Goal: Task Accomplishment & Management: Complete application form

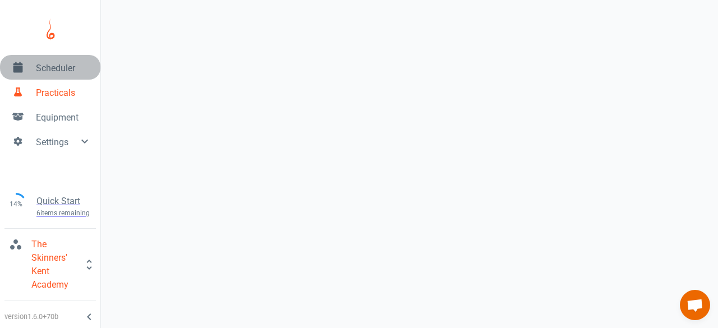
click at [47, 62] on span "Scheduler" at bounding box center [64, 68] width 56 height 13
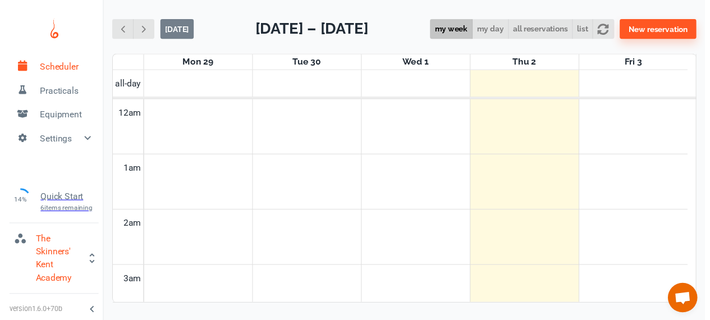
scroll to position [452, 0]
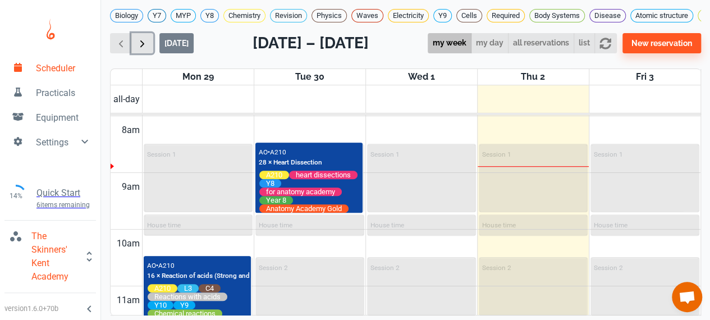
click at [137, 49] on span "button" at bounding box center [142, 44] width 12 height 12
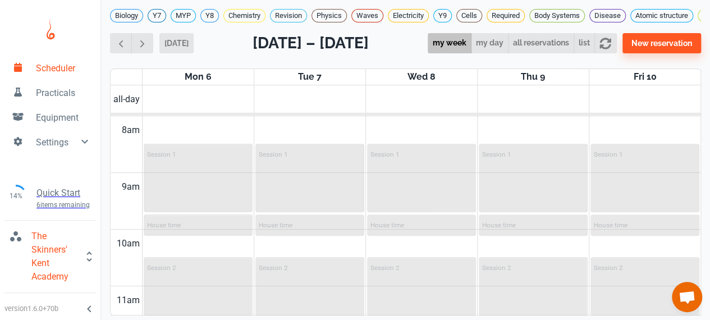
click at [249, 36] on div "Biology Y7 MYP Y8 Chemistry Revision Physics Waves Electricity Y9 Cells Require…" at bounding box center [405, 151] width 609 height 302
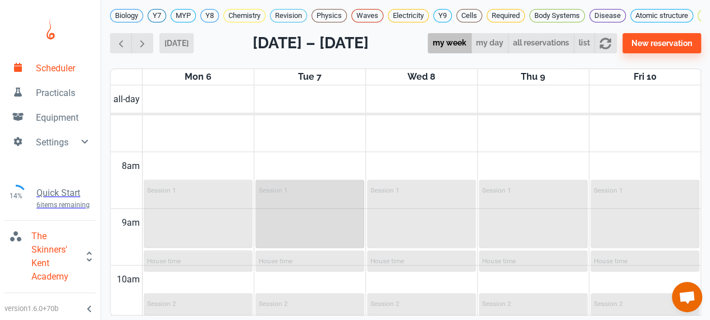
click at [287, 216] on div "Session 1" at bounding box center [309, 214] width 107 height 66
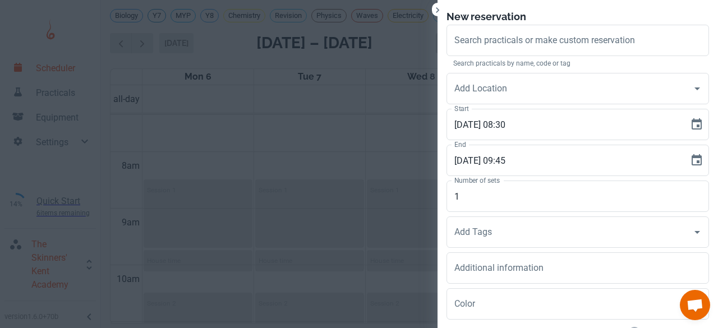
click at [269, 203] on div at bounding box center [359, 164] width 718 height 328
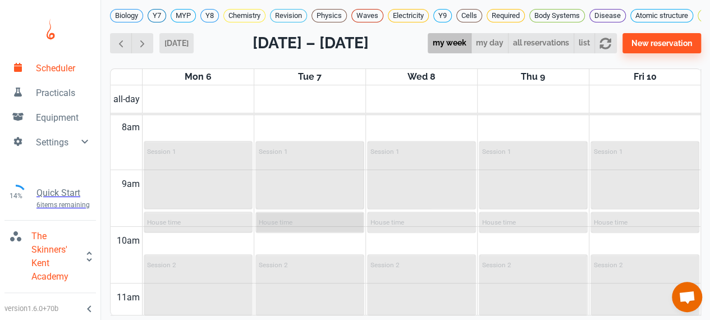
scroll to position [468, 0]
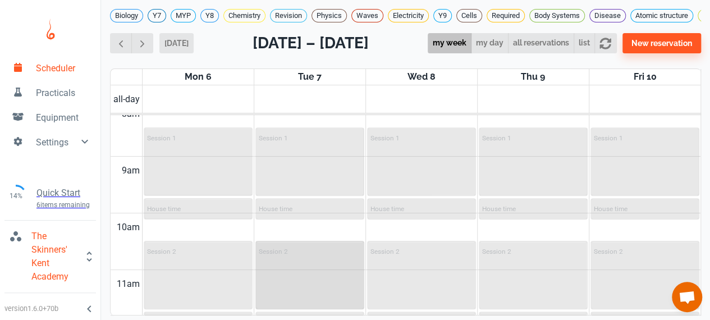
click at [295, 255] on div "Session 2" at bounding box center [309, 275] width 107 height 66
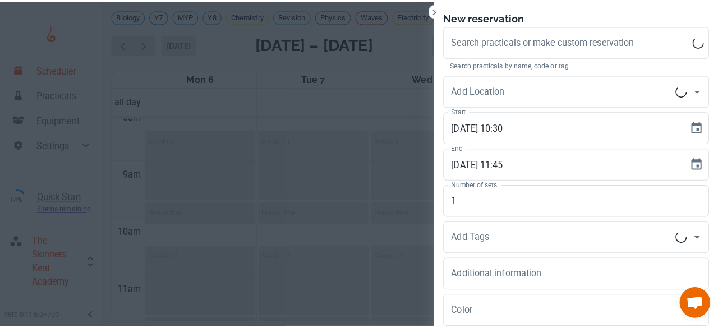
scroll to position [4, 0]
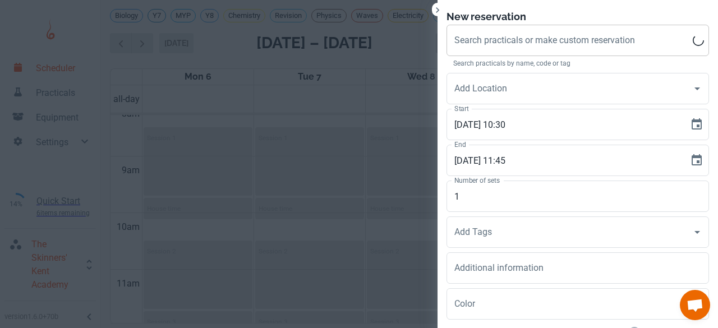
click at [594, 52] on div "Search practicals or make custom reservation" at bounding box center [578, 40] width 263 height 31
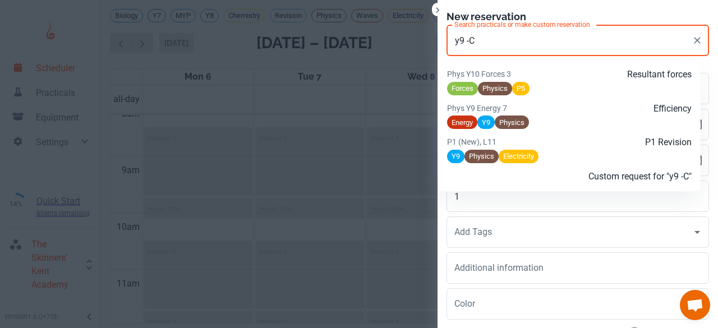
scroll to position [817, 0]
type input "y"
type input "Y"
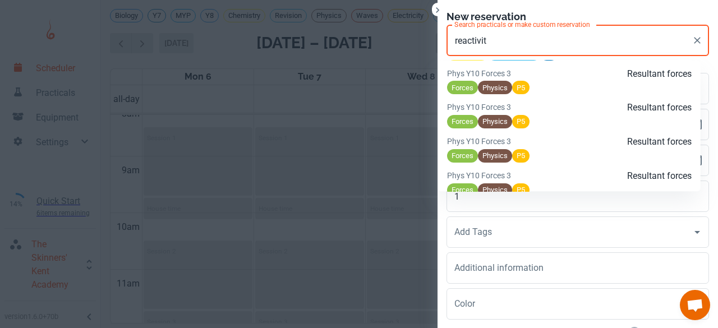
scroll to position [3741, 0]
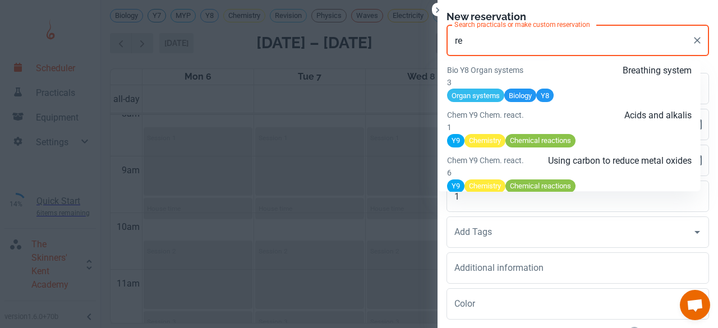
type input "r"
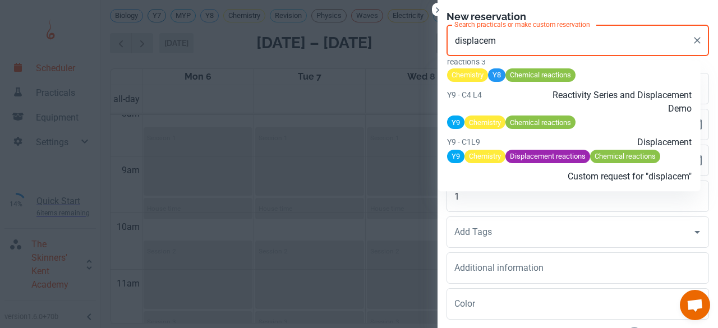
scroll to position [6002, 0]
click at [546, 102] on p "Reactivity Series and Displacement Demo" at bounding box center [610, 102] width 163 height 27
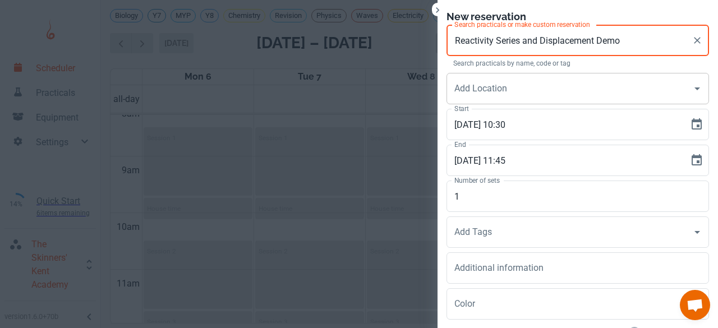
type input "Reactivity Series and Displacement Demo"
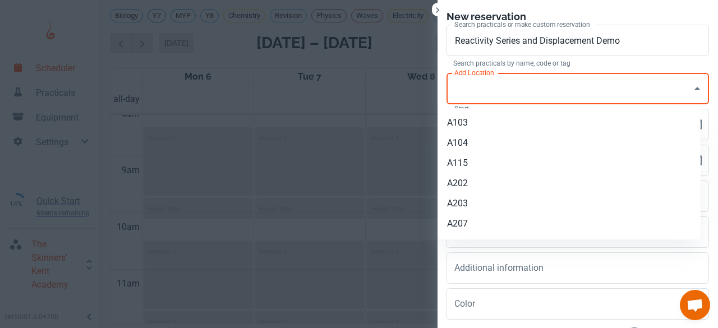
click at [493, 79] on div "Add Location Add Location" at bounding box center [578, 88] width 263 height 31
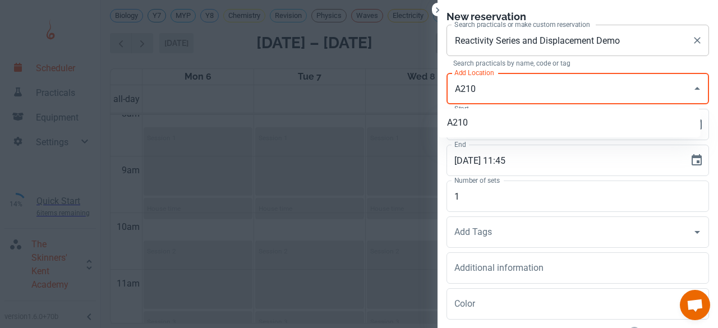
type input "A210"
click at [623, 40] on input "Reactivity Series and Displacement Demo" at bounding box center [570, 40] width 236 height 21
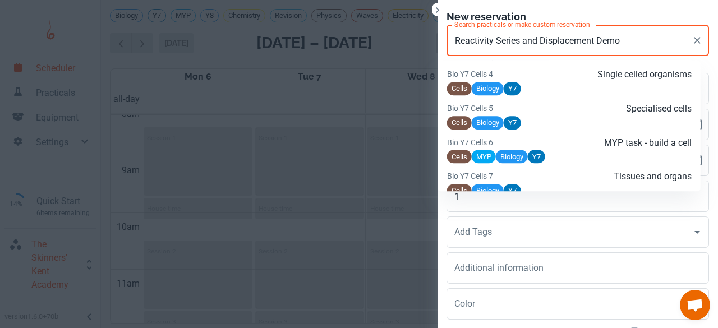
scroll to position [17175, 0]
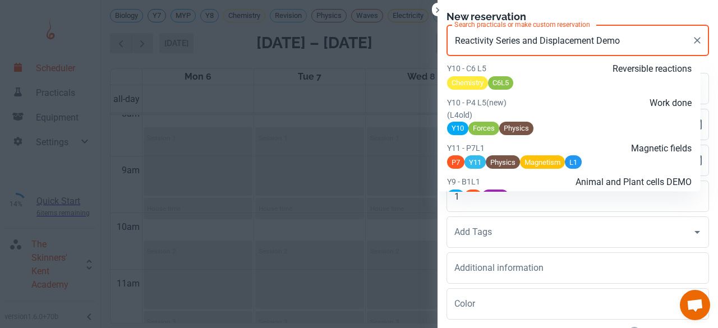
click at [623, 40] on input "Reactivity Series and Displacement Demo" at bounding box center [570, 40] width 236 height 21
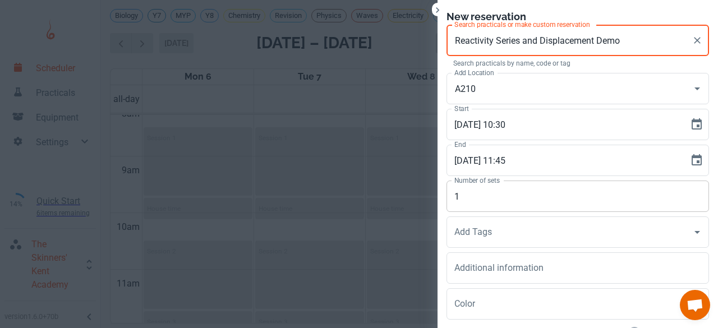
click at [458, 196] on input "1" at bounding box center [578, 196] width 263 height 31
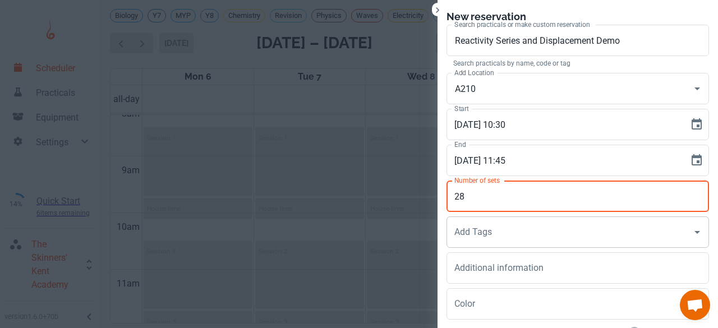
type input "28"
click at [452, 241] on input "Add Tags" at bounding box center [570, 232] width 236 height 21
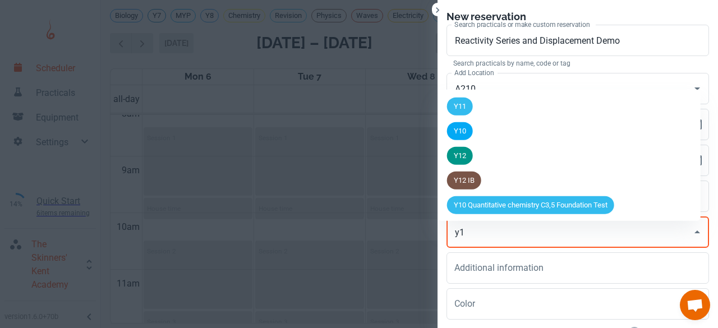
type input "y10"
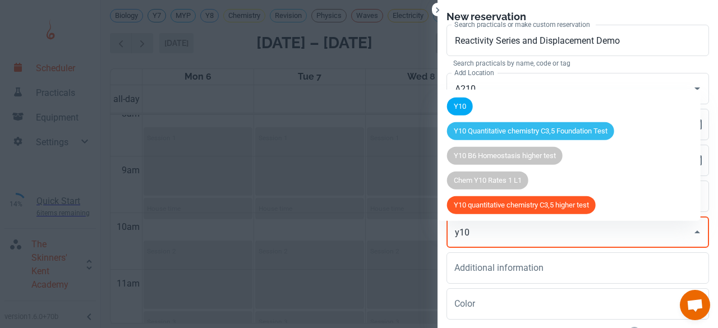
click at [465, 101] on span "Y10" at bounding box center [460, 106] width 26 height 11
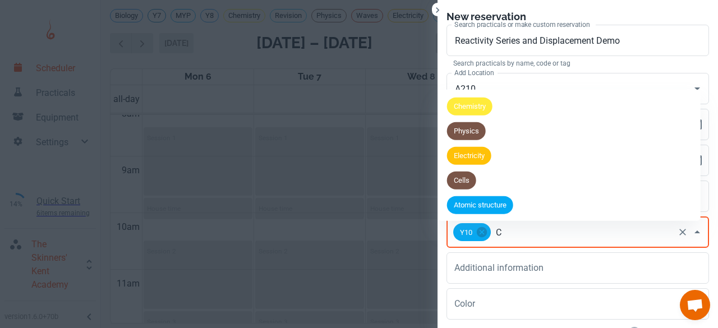
type input "C4"
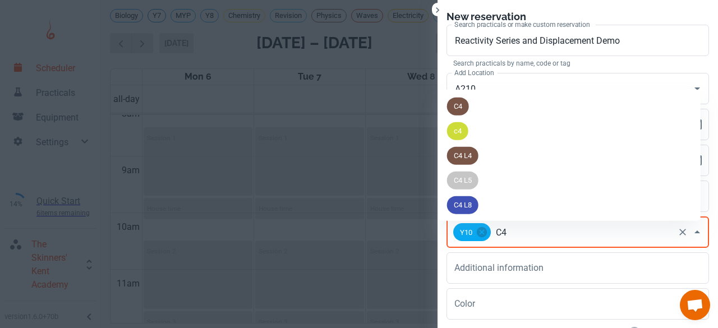
click at [465, 101] on span "C4" at bounding box center [458, 106] width 22 height 11
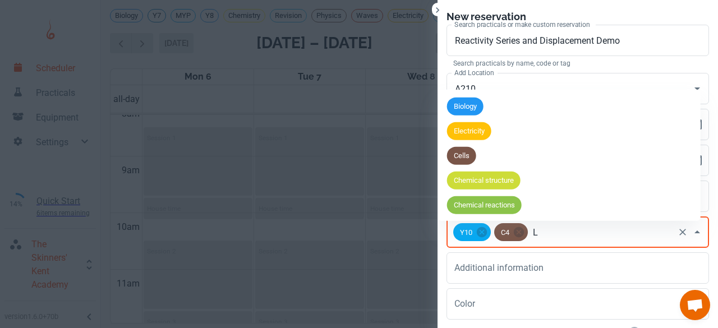
type input "L5"
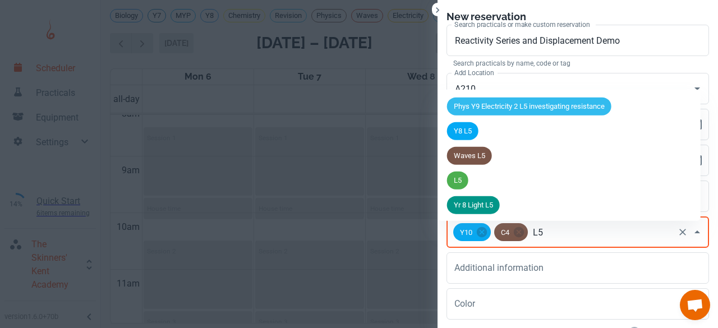
click at [465, 175] on span "L5" at bounding box center [457, 180] width 21 height 11
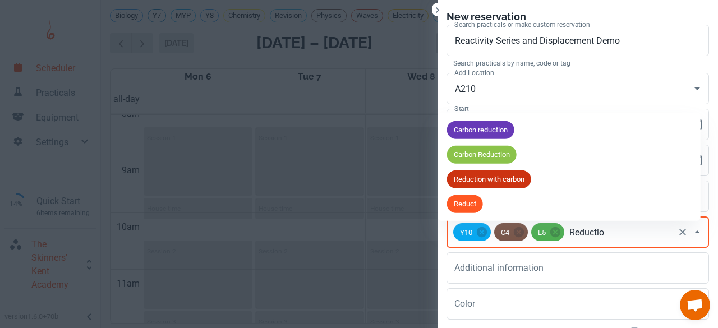
type input "Reduction"
click at [469, 151] on span "Carbon Reduction" at bounding box center [482, 154] width 70 height 11
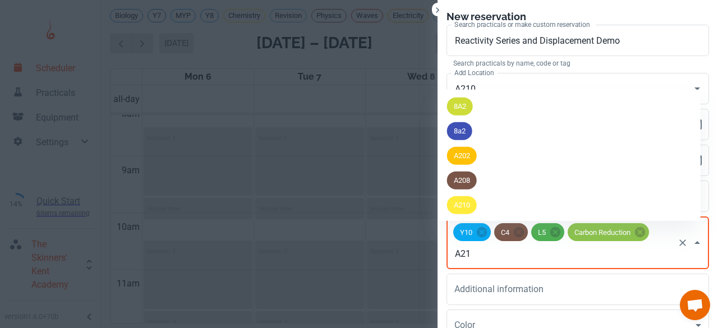
type input "A210"
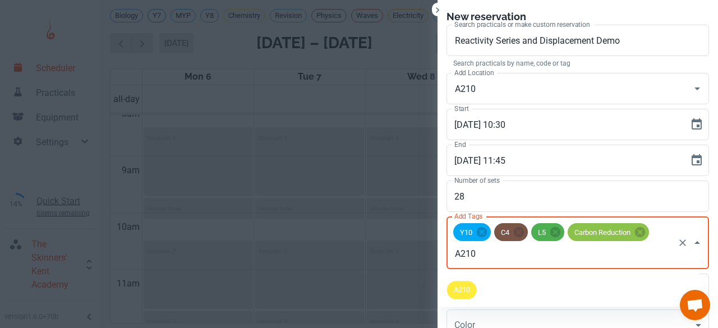
click at [461, 285] on span "A210" at bounding box center [462, 290] width 30 height 11
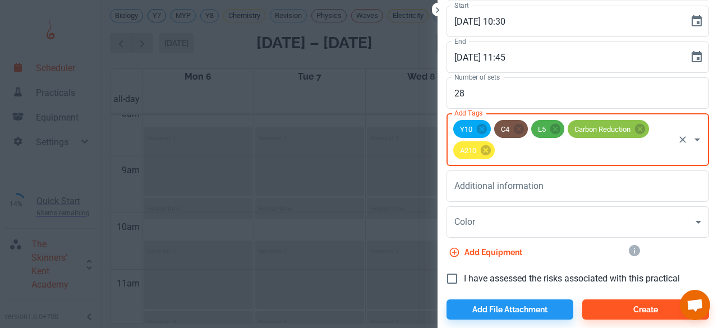
click at [451, 277] on input "I have assessed the risks associated with this practical" at bounding box center [452, 279] width 24 height 24
checkbox input "true"
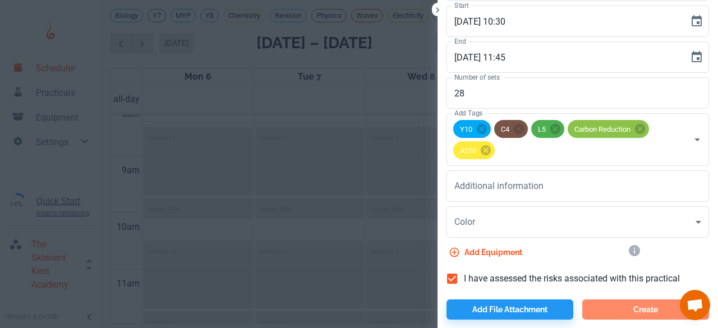
click at [610, 313] on button "Create" at bounding box center [645, 310] width 127 height 20
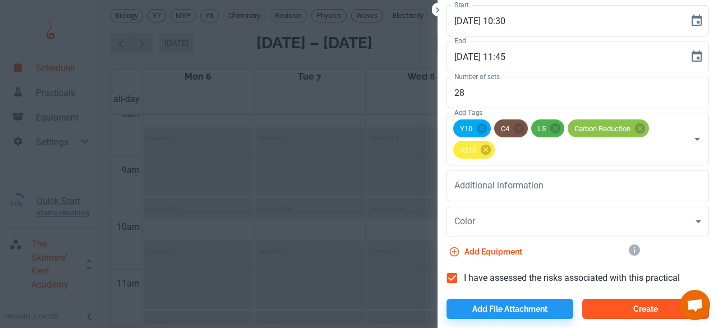
scroll to position [0, 0]
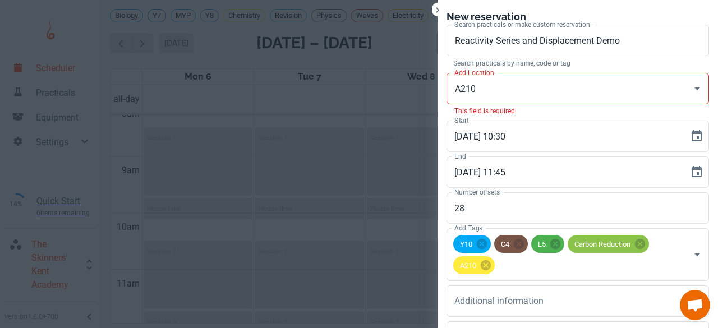
click at [467, 93] on input "A210" at bounding box center [570, 88] width 236 height 21
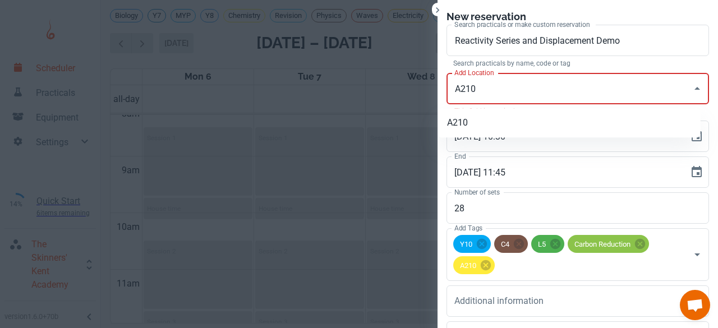
click at [466, 113] on li "A210" at bounding box center [569, 123] width 263 height 20
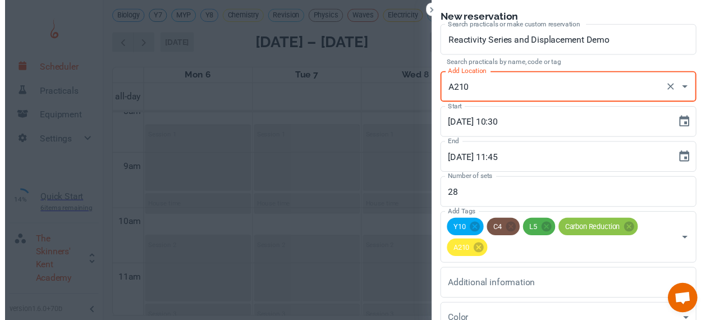
scroll to position [103, 0]
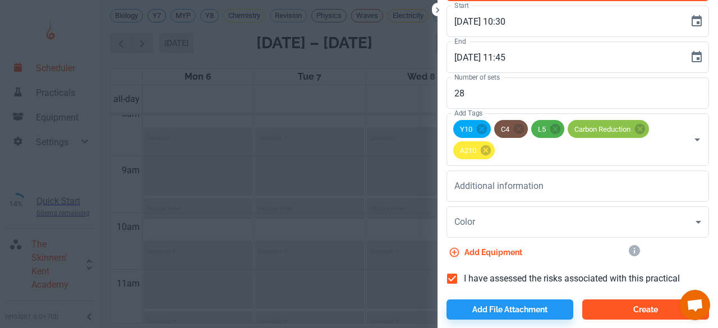
click at [612, 309] on button "Create" at bounding box center [645, 310] width 127 height 20
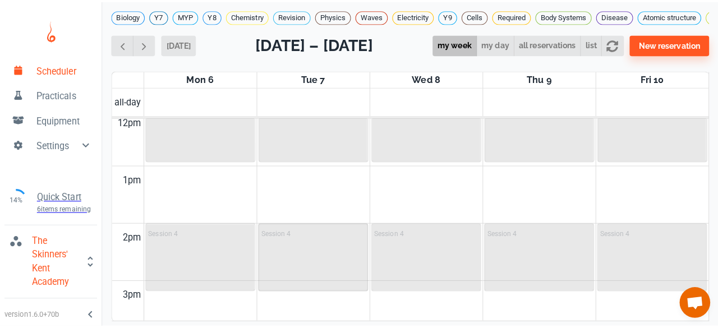
scroll to position [690, 0]
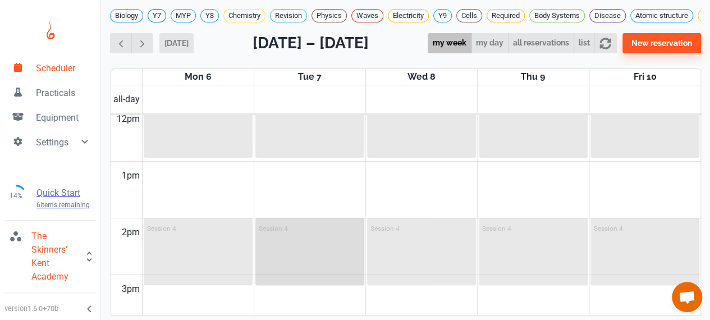
click at [297, 266] on div "Session 4" at bounding box center [309, 251] width 107 height 65
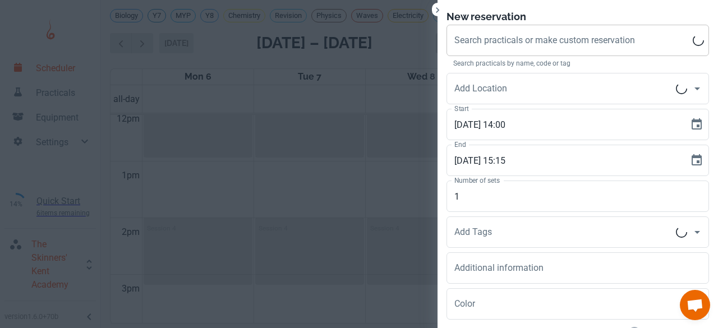
click at [498, 43] on input "Search practicals or make custom reservation" at bounding box center [572, 40] width 241 height 21
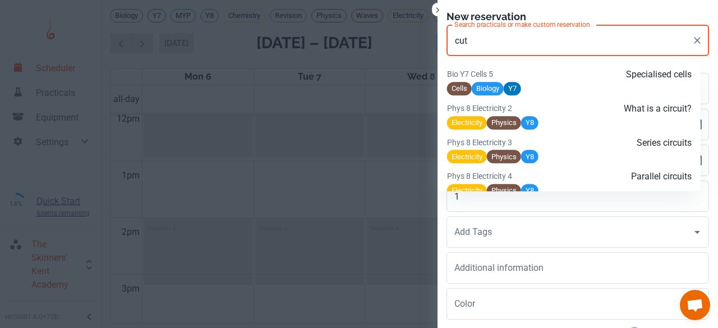
scroll to position [610, 0]
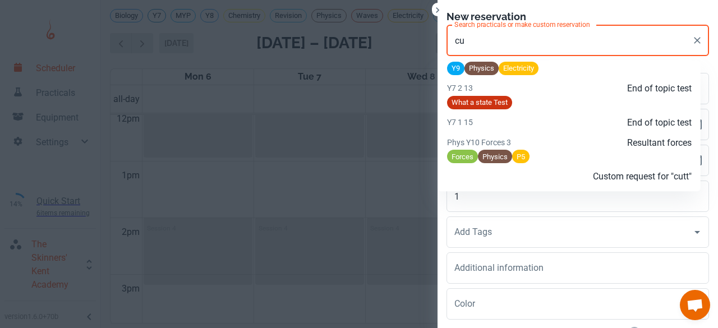
type input "c"
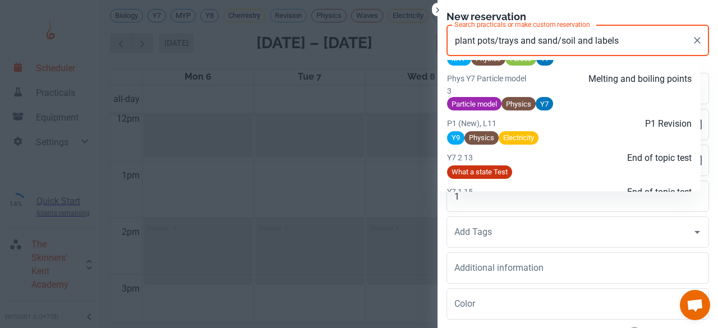
scroll to position [2788, 0]
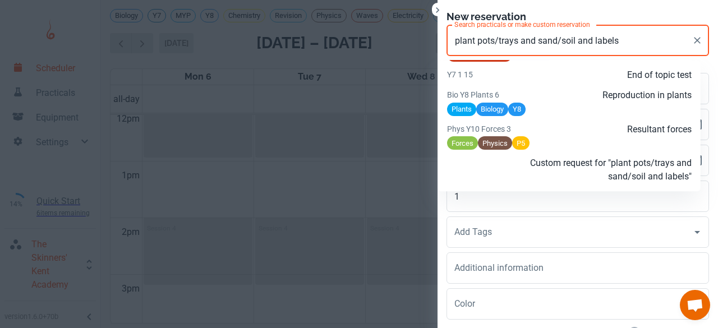
click at [558, 167] on p "Custom request for "plant pots/trays and sand/soil and labels"" at bounding box center [610, 170] width 163 height 27
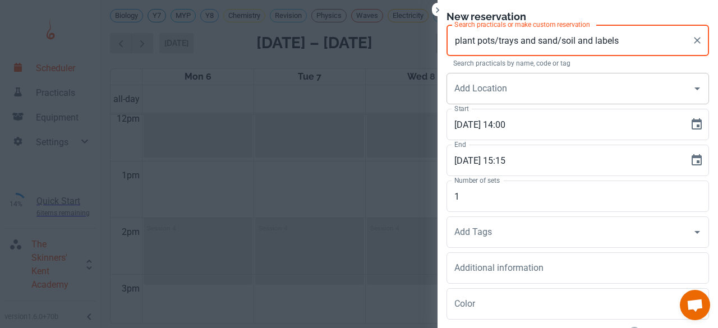
type input "plant pots/trays and sand/soil and labels"
click at [487, 96] on input "Add Location" at bounding box center [570, 88] width 236 height 21
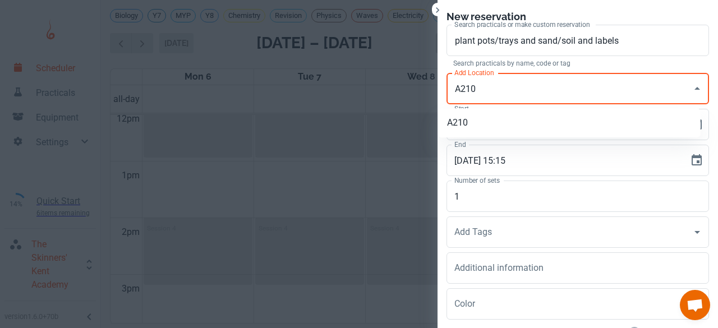
click at [473, 123] on li "A210" at bounding box center [569, 123] width 263 height 20
type input "A210"
click at [462, 201] on input "1" at bounding box center [578, 196] width 263 height 31
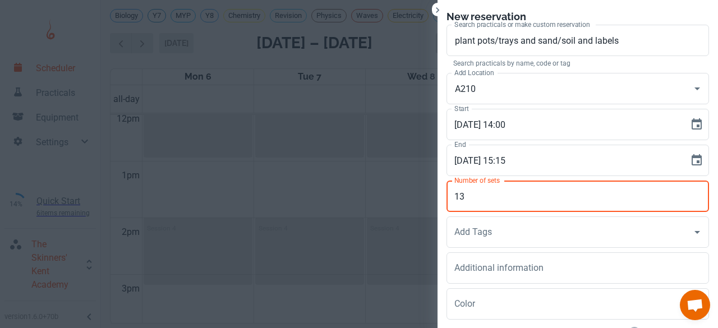
type input "1"
type input "32"
click at [453, 236] on div "Add Tags Add Tags" at bounding box center [578, 232] width 263 height 31
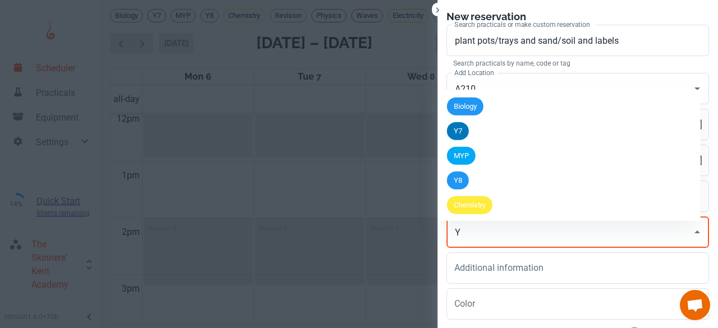
type input "Y9"
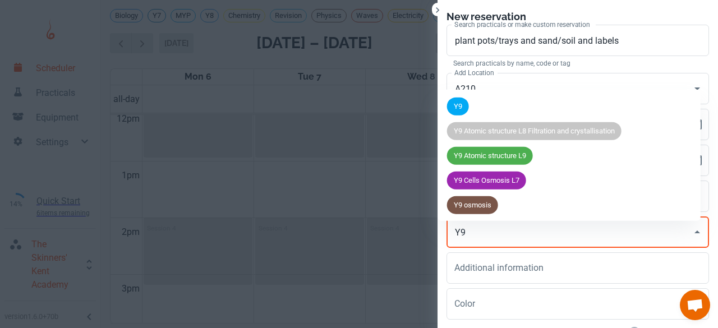
click at [459, 109] on div "Y9" at bounding box center [458, 107] width 22 height 18
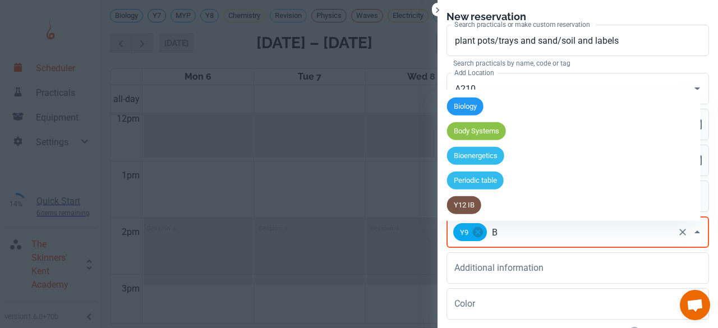
type input "B1"
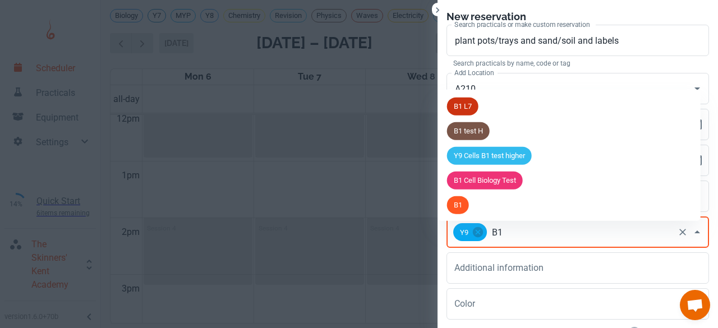
click at [467, 200] on span "B1" at bounding box center [458, 205] width 22 height 11
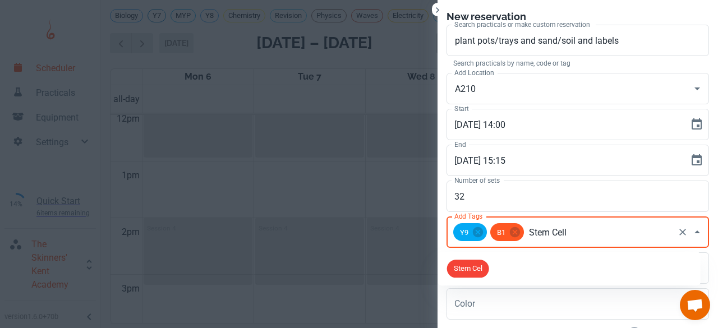
type input "Stem Cells"
click at [483, 270] on div "Stem Cells" at bounding box center [471, 269] width 48 height 18
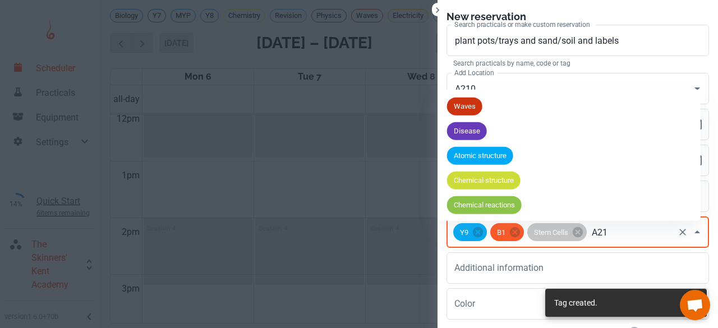
type input "A210"
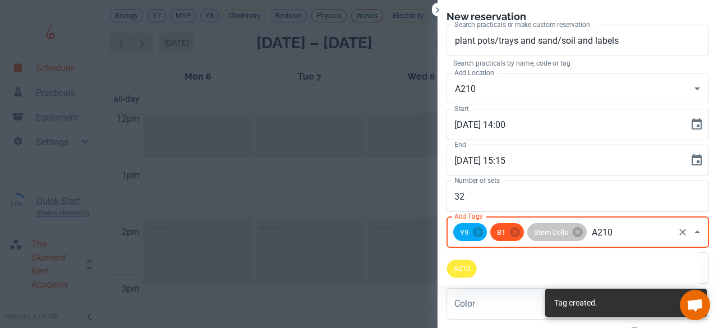
click at [470, 264] on span "A210" at bounding box center [462, 269] width 30 height 11
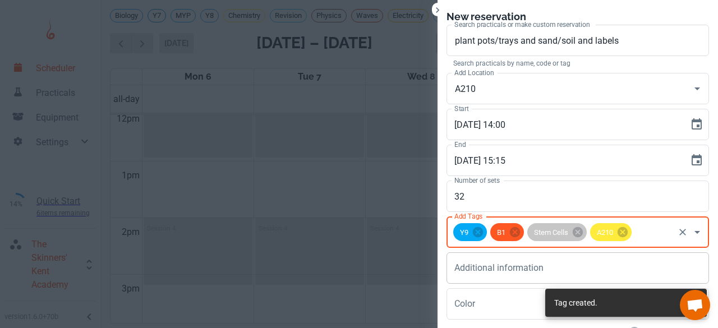
click at [470, 270] on textarea "Additional information" at bounding box center [577, 268] width 247 height 13
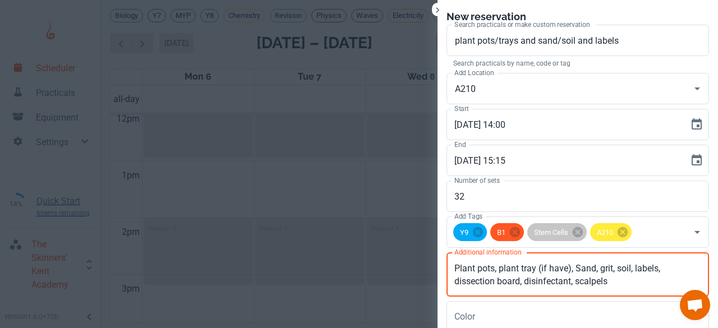
click at [512, 280] on textarea "Plant pots, plant tray (if have), Sand, grit, soil, labels, dissection board, d…" at bounding box center [577, 275] width 247 height 26
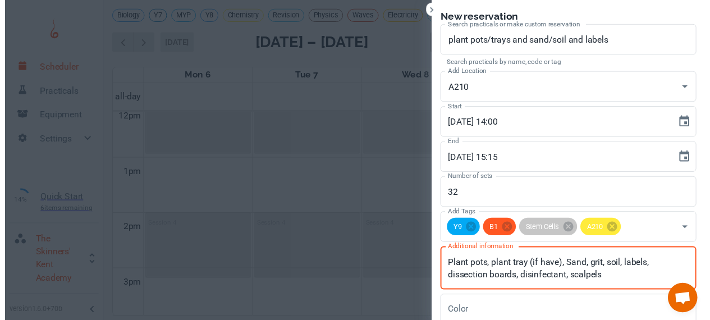
scroll to position [95, 0]
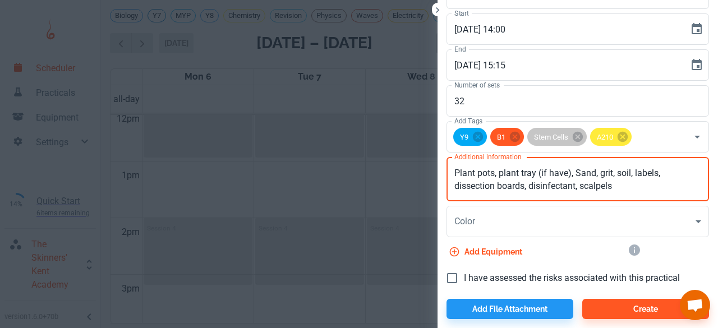
type textarea "Plant pots, plant tray (if have), Sand, grit, soil, labels, dissection boards, …"
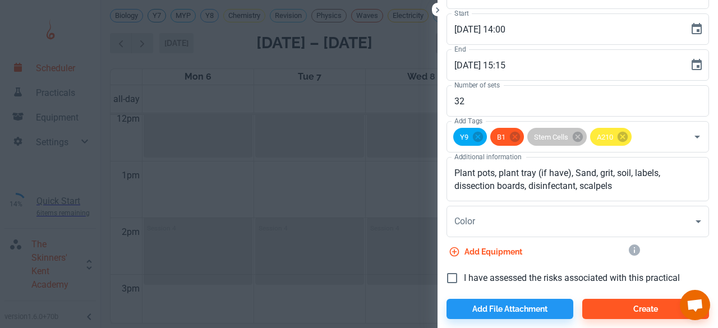
click at [495, 277] on span "I have assessed the risks associated with this practical" at bounding box center [572, 278] width 216 height 13
click at [464, 277] on input "I have assessed the risks associated with this practical" at bounding box center [452, 279] width 24 height 24
checkbox input "true"
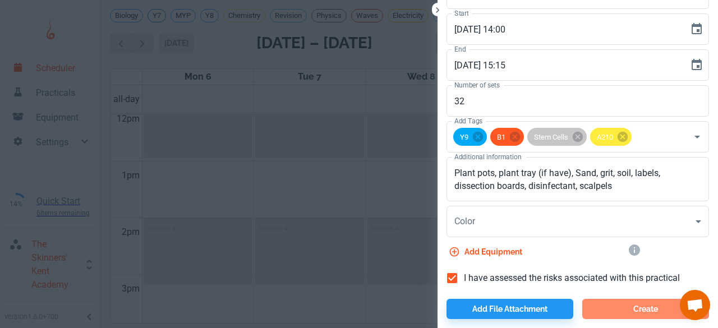
click at [600, 313] on button "Create" at bounding box center [645, 309] width 127 height 20
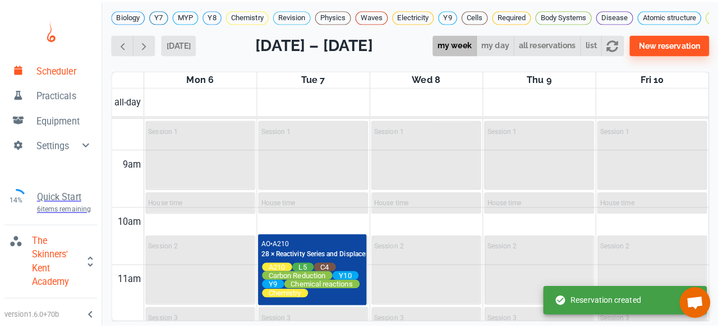
scroll to position [478, 0]
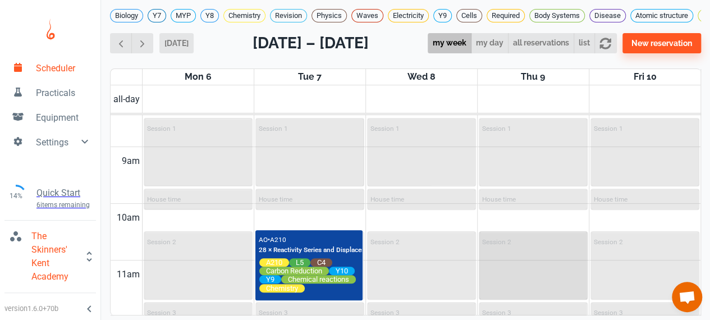
click at [505, 261] on div "Session 2" at bounding box center [533, 265] width 107 height 66
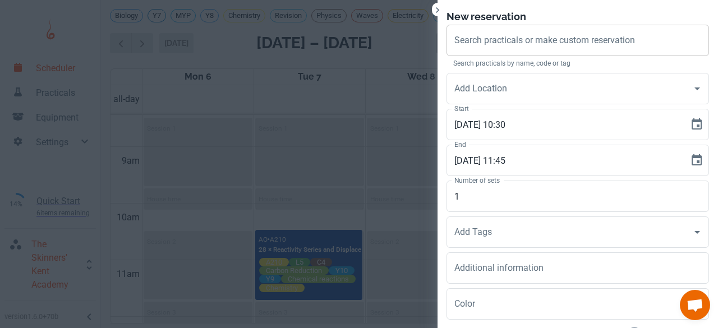
click at [527, 47] on input "Search practicals or make custom reservation" at bounding box center [578, 40] width 252 height 21
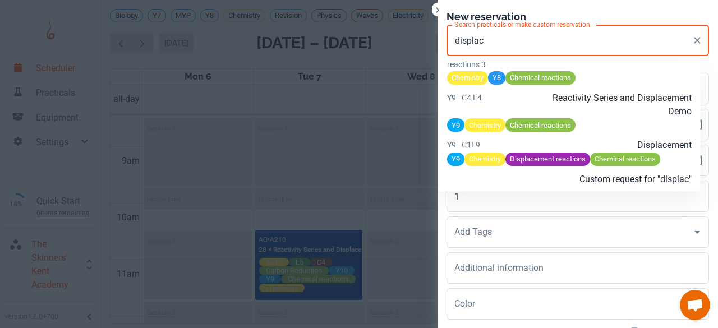
scroll to position [1790, 0]
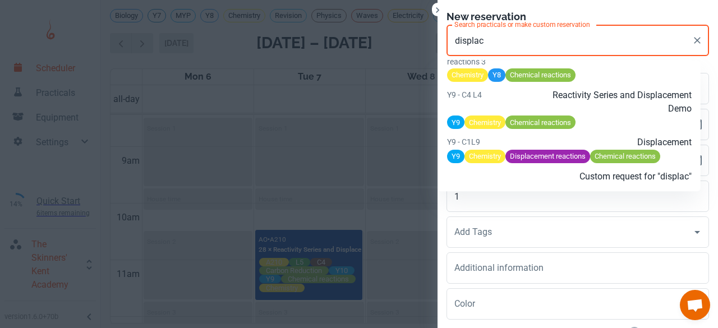
click at [554, 116] on p "Reactivity Series and Displacement Demo" at bounding box center [610, 102] width 163 height 27
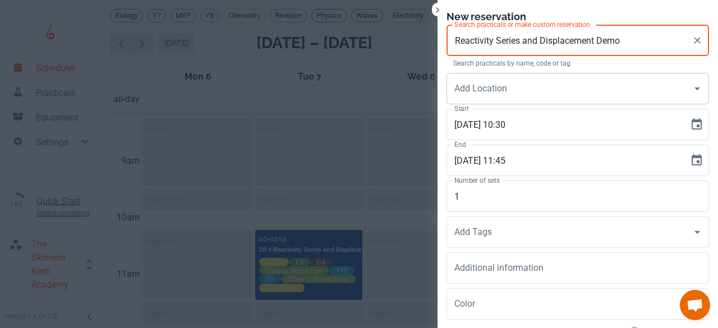
type input "Reactivity Series and Displacement Demo"
click at [483, 79] on div "Add Location Add Location" at bounding box center [578, 88] width 263 height 31
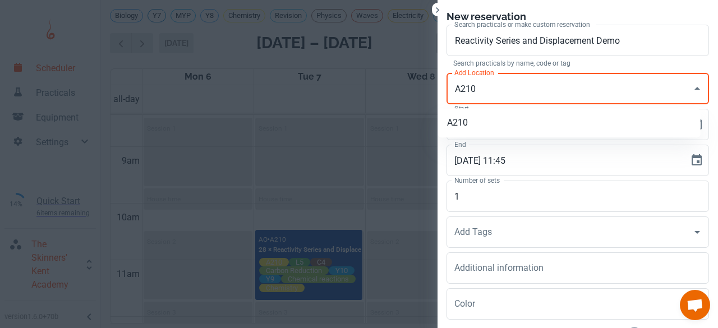
click at [457, 113] on li "A210" at bounding box center [569, 123] width 263 height 20
type input "A210"
click at [466, 194] on input "1" at bounding box center [578, 196] width 263 height 31
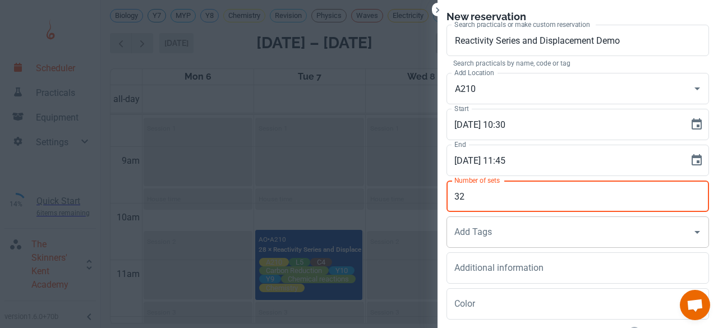
type input "32"
click at [459, 226] on div "Add Tags Add Tags" at bounding box center [578, 232] width 263 height 31
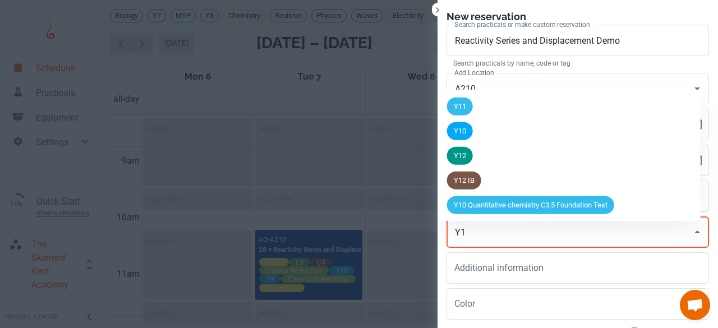
type input "Y10"
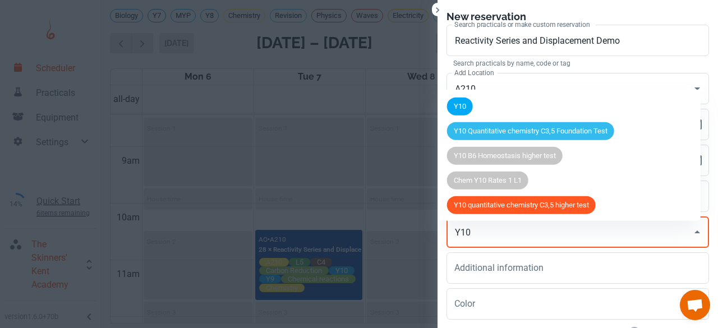
click at [458, 103] on span "Y10" at bounding box center [460, 106] width 26 height 11
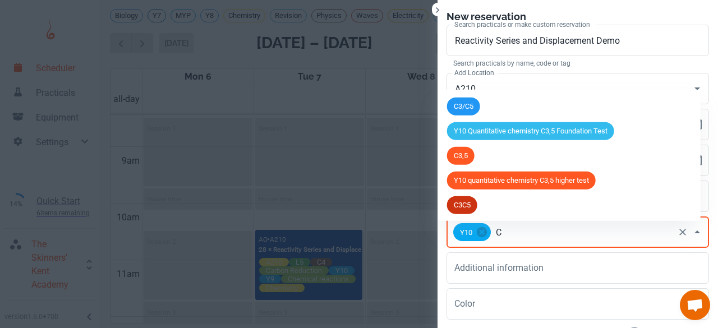
type input "C4"
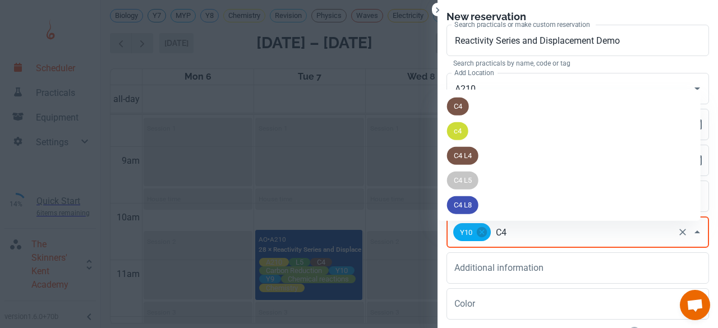
click at [479, 108] on li "C4" at bounding box center [569, 106] width 263 height 25
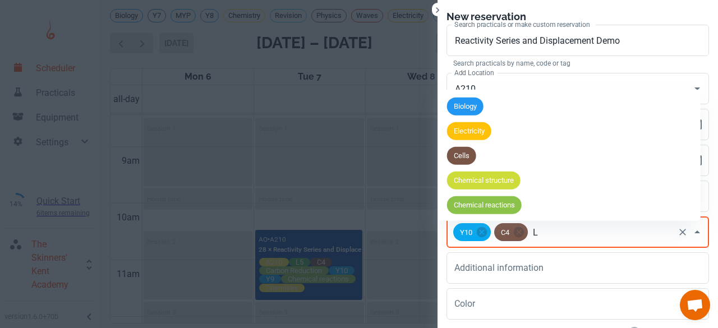
type input "L4"
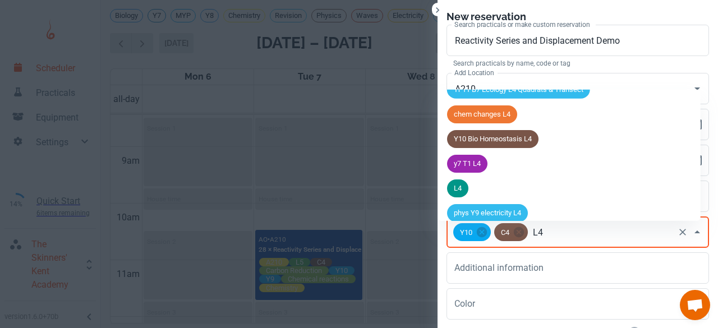
scroll to position [205, 0]
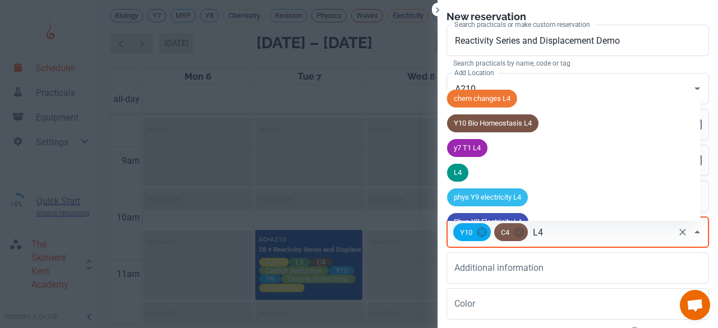
click at [454, 167] on span "L4" at bounding box center [457, 172] width 21 height 11
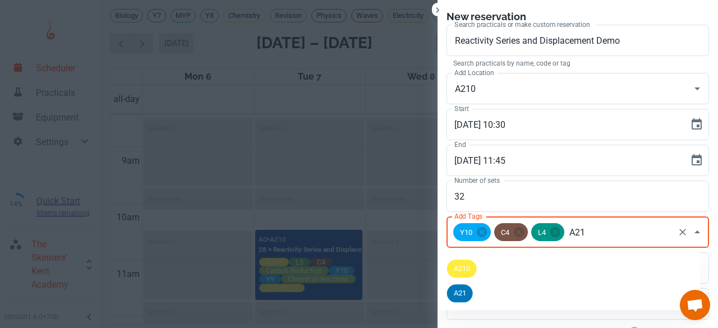
type input "A210"
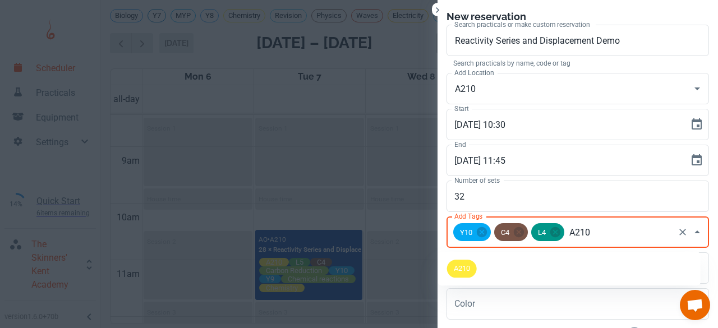
click at [457, 264] on span "A210" at bounding box center [462, 269] width 30 height 11
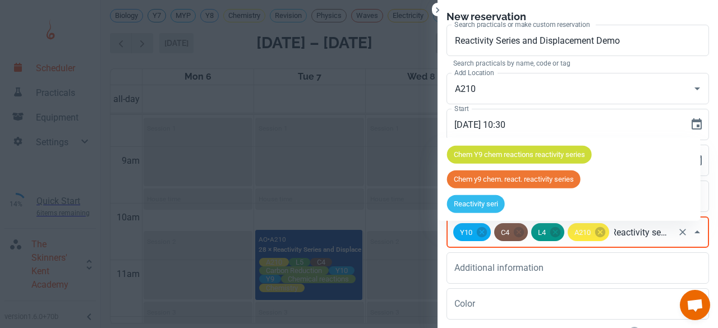
type input "Reactivity series"
click at [488, 199] on span "Reactivity series" at bounding box center [480, 204] width 66 height 11
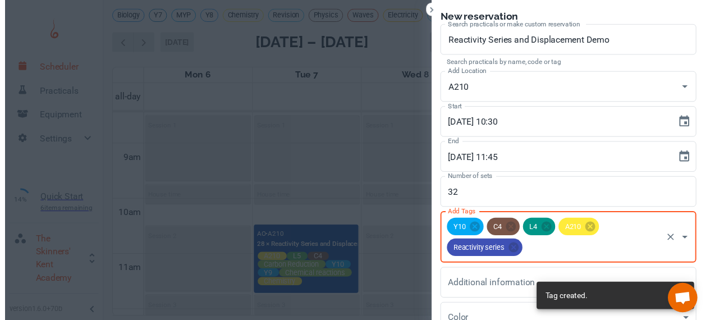
scroll to position [103, 0]
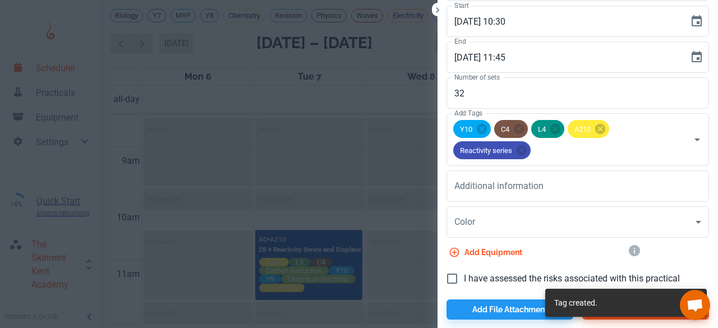
click at [468, 272] on span "I have assessed the risks associated with this practical" at bounding box center [572, 278] width 216 height 13
click at [464, 272] on input "I have assessed the risks associated with this practical" at bounding box center [452, 279] width 24 height 24
checkbox input "true"
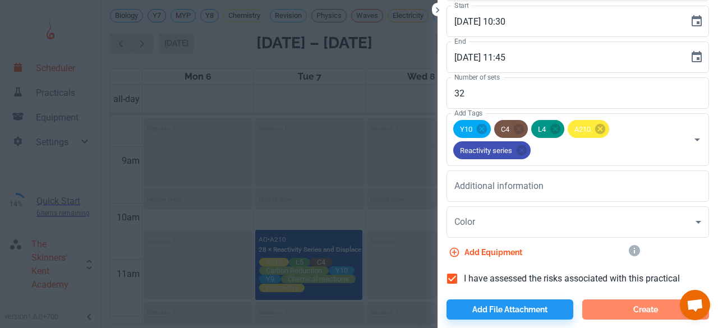
click at [591, 306] on button "Create" at bounding box center [645, 310] width 127 height 20
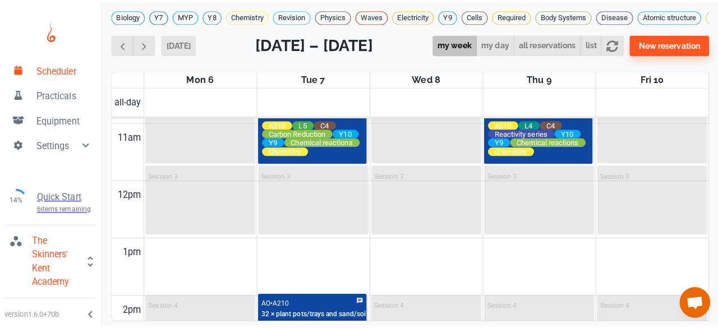
scroll to position [723, 0]
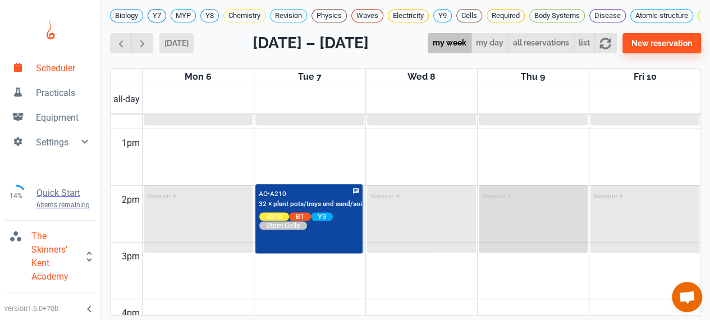
click at [520, 202] on div "Session 4" at bounding box center [533, 195] width 102 height 13
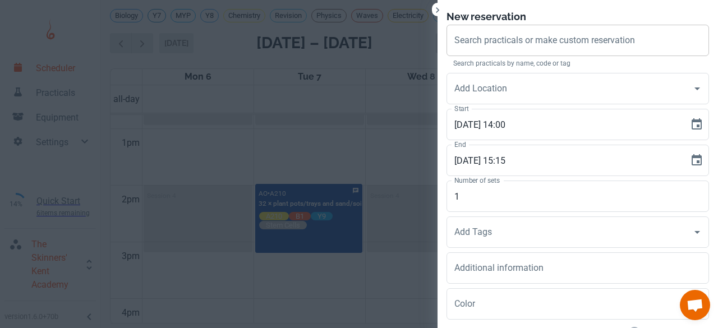
click at [544, 48] on input "Search practicals or make custom reservation" at bounding box center [578, 40] width 252 height 21
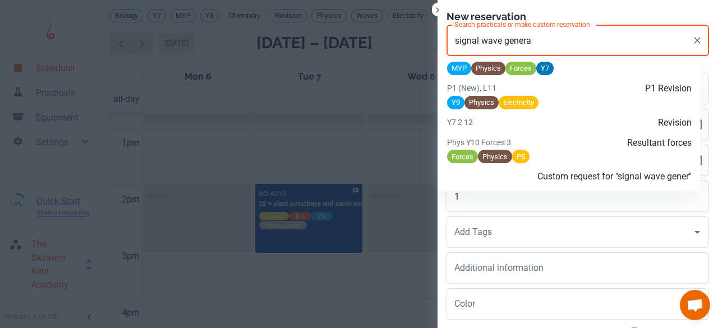
scroll to position [1893, 0]
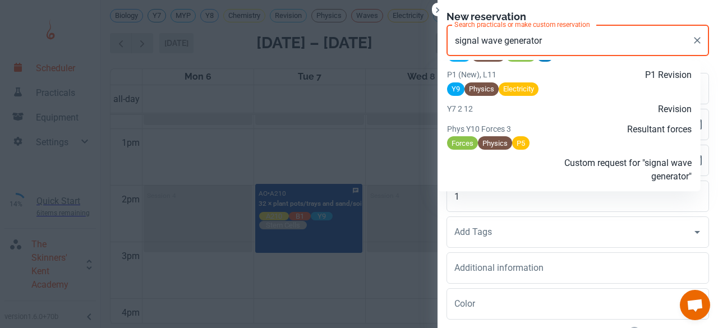
click at [529, 164] on p "Custom request for "signal wave generator"" at bounding box center [610, 170] width 163 height 27
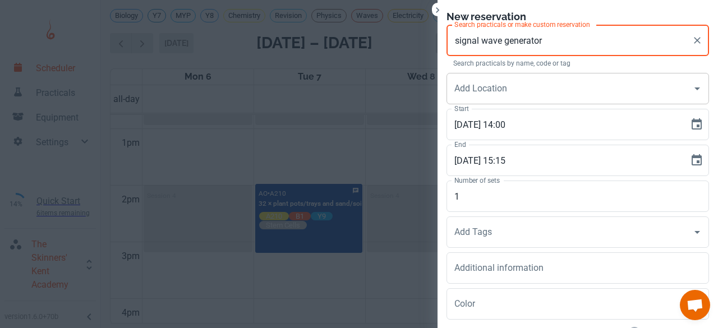
type input "signal wave generator"
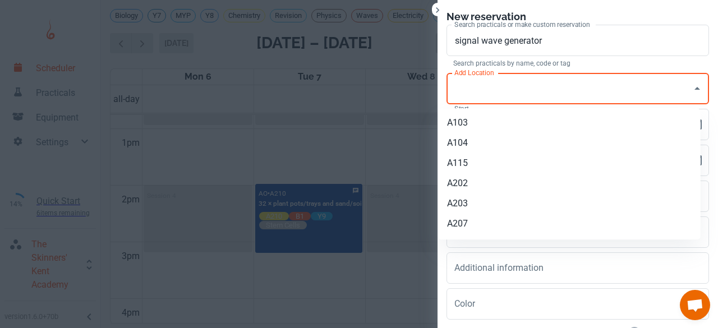
click at [484, 99] on input "Add Location" at bounding box center [570, 88] width 236 height 21
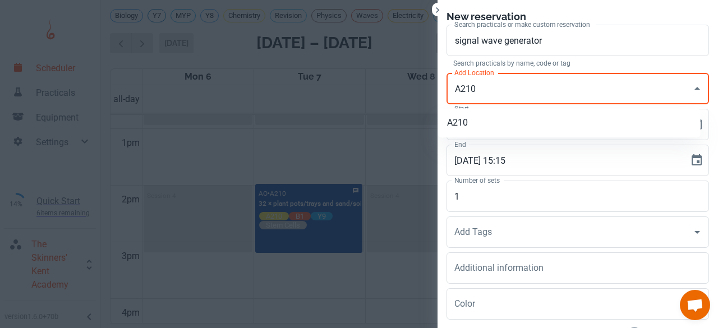
click at [478, 116] on li "A210" at bounding box center [569, 123] width 263 height 20
type input "A210"
click at [471, 200] on input "1" at bounding box center [578, 196] width 263 height 31
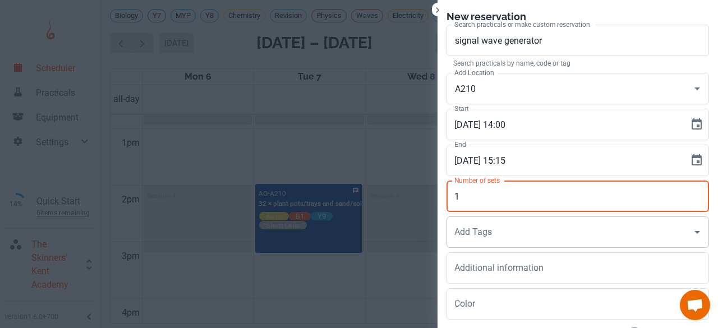
click at [470, 228] on div "Add Tags Add Tags" at bounding box center [578, 232] width 263 height 31
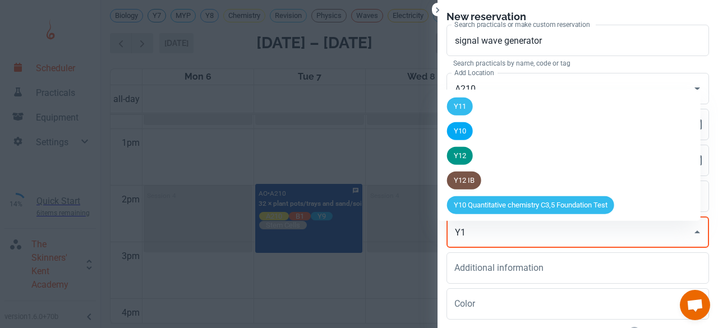
type input "Y11"
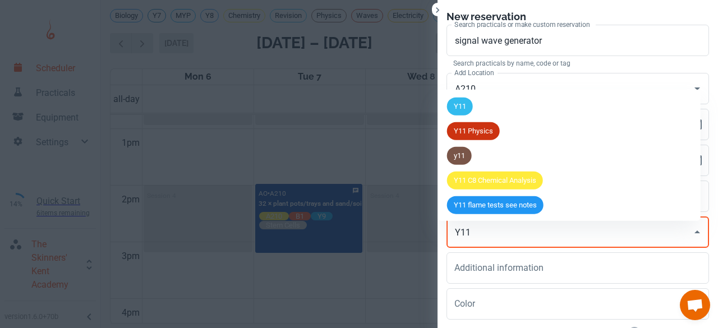
click at [480, 131] on span "Y11 Physics" at bounding box center [473, 131] width 53 height 11
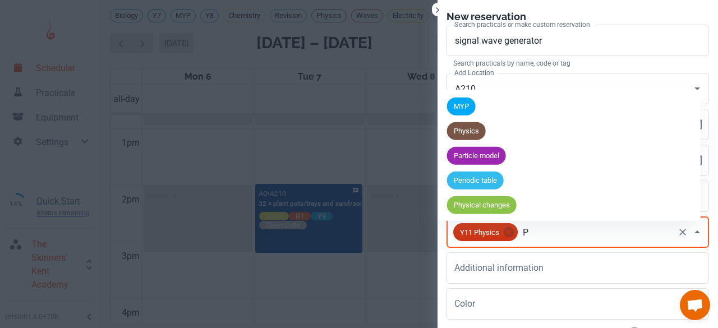
scroll to position [984, 0]
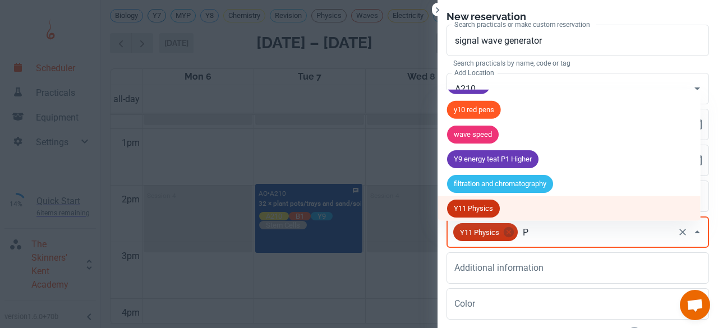
type input "P6"
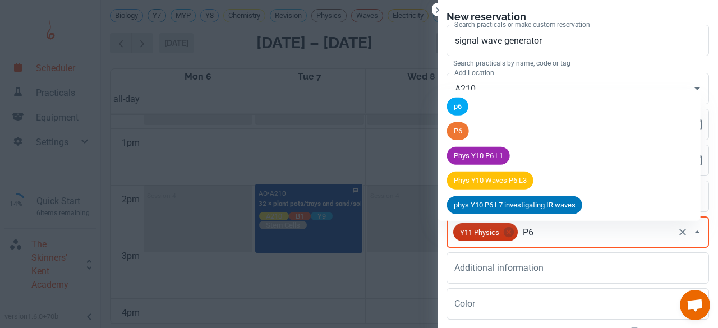
click at [466, 126] on span "P6" at bounding box center [458, 131] width 22 height 11
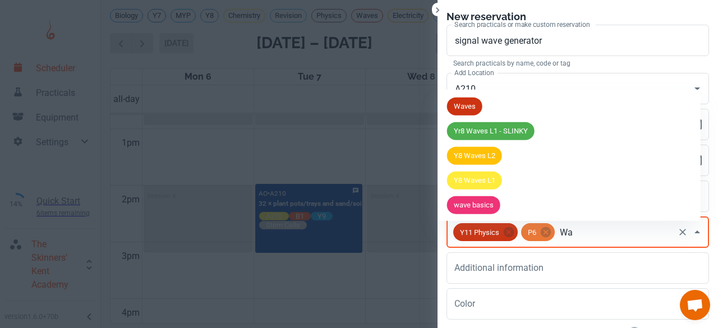
type input "W"
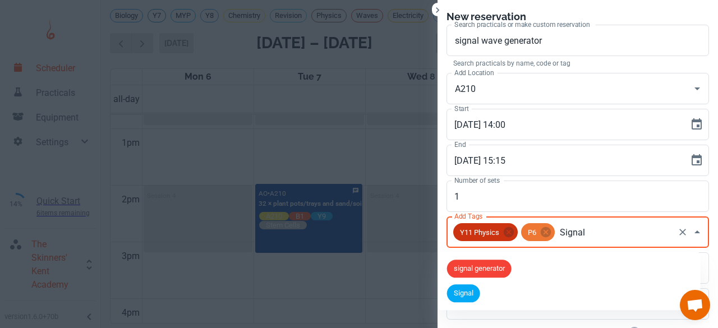
type input "Signal"
click at [509, 264] on span "signal generator" at bounding box center [479, 269] width 65 height 11
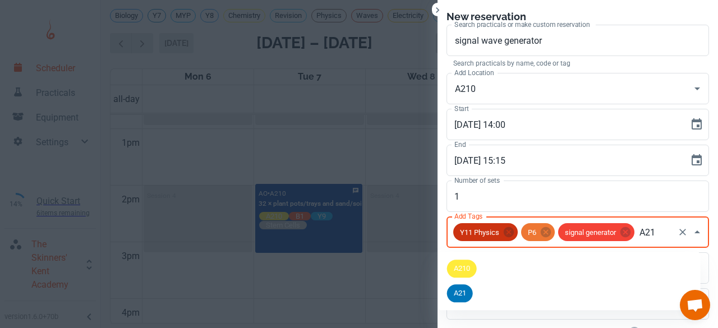
type input "A210"
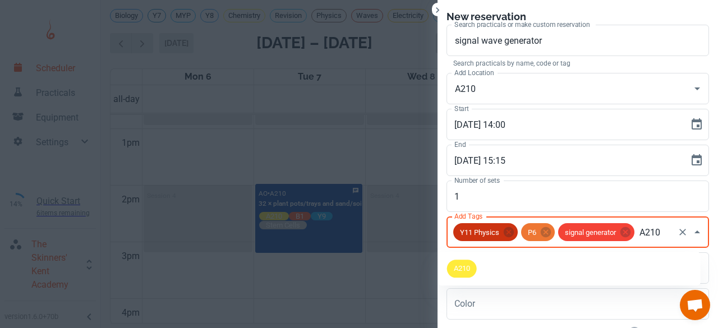
click at [509, 264] on li "A210" at bounding box center [569, 268] width 263 height 25
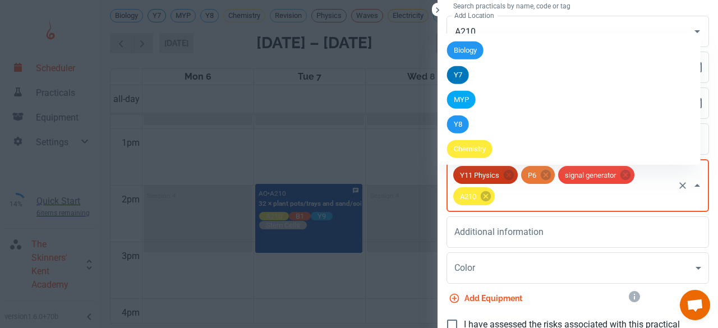
scroll to position [4514, 0]
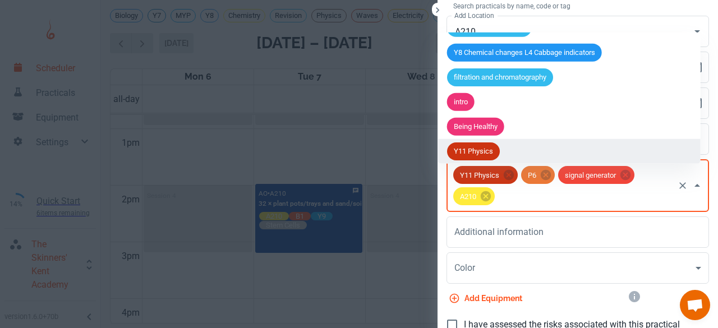
drag, startPoint x: 509, startPoint y: 264, endPoint x: 443, endPoint y: 324, distance: 89.4
click at [443, 324] on input "I have assessed the risks associated with this practical" at bounding box center [452, 325] width 24 height 24
checkbox input "true"
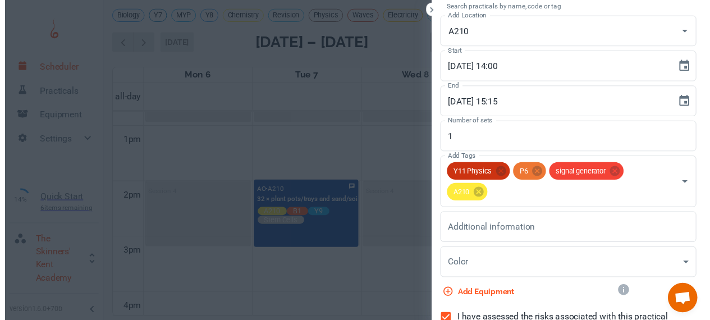
scroll to position [103, 0]
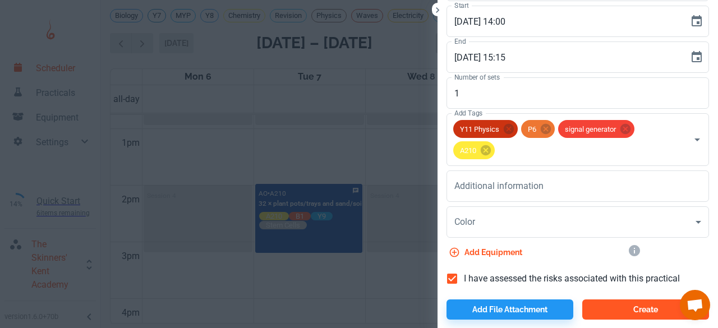
click at [589, 311] on button "Create" at bounding box center [645, 310] width 127 height 20
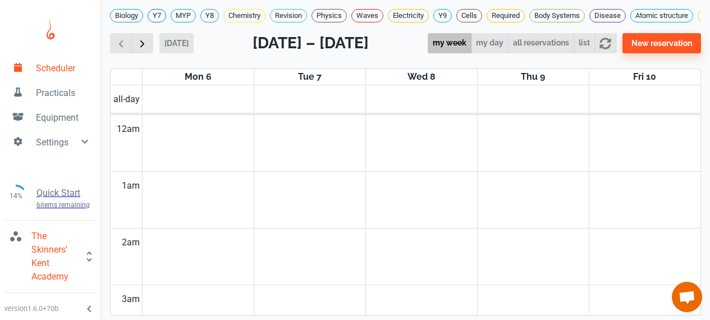
scroll to position [4, 0]
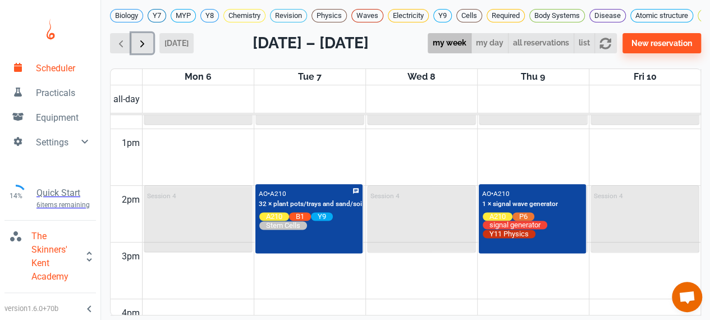
click at [135, 42] on button "button" at bounding box center [142, 43] width 22 height 21
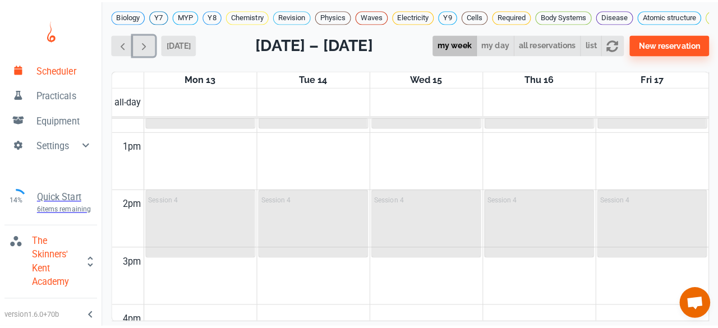
scroll to position [453, 0]
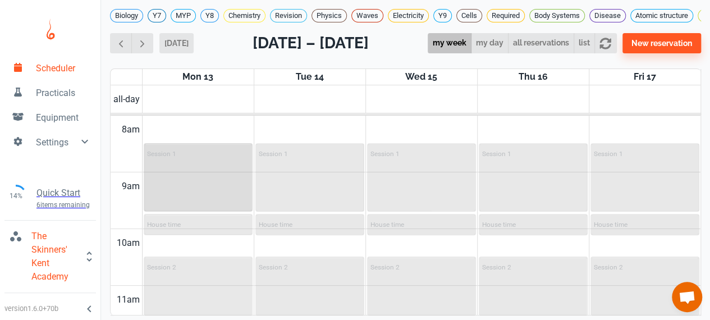
click at [195, 182] on div "Session 1" at bounding box center [198, 177] width 107 height 66
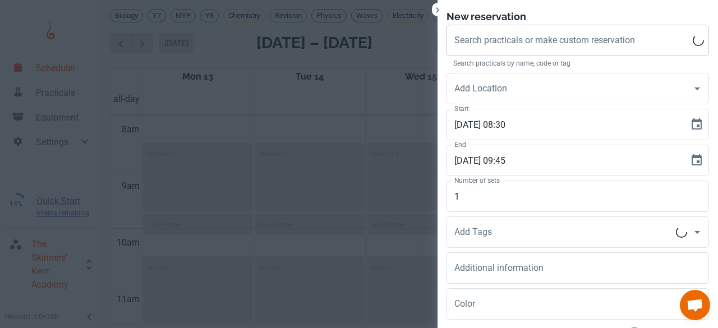
click at [541, 29] on div "Search practicals or make custom reservation" at bounding box center [578, 40] width 263 height 31
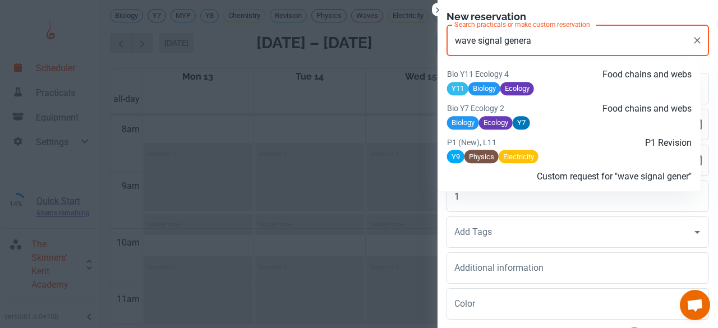
scroll to position [10, 0]
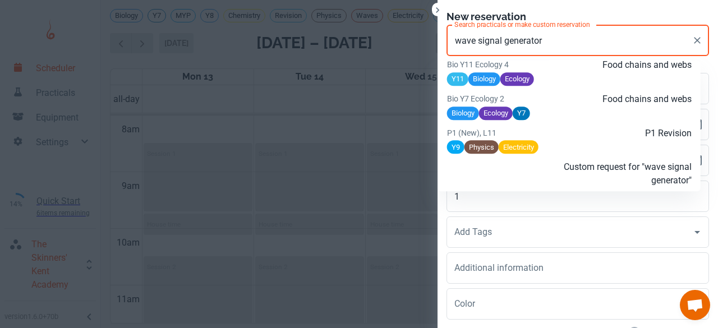
click at [522, 170] on div at bounding box center [487, 174] width 81 height 27
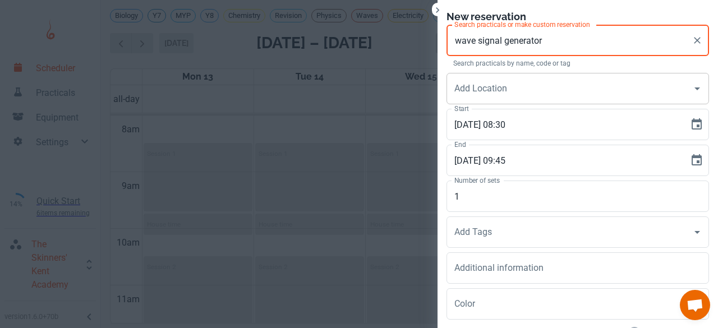
type input "wave signal generator"
click at [471, 90] on input "Add Location" at bounding box center [570, 88] width 236 height 21
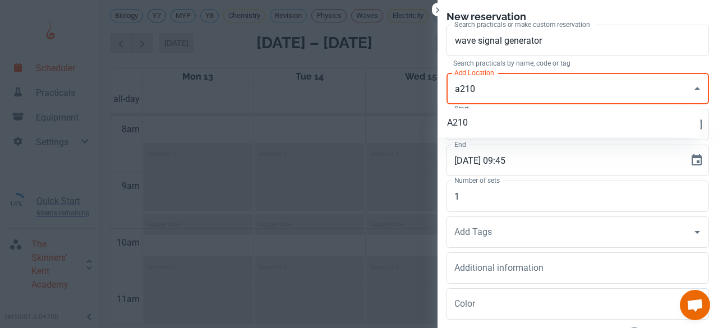
click at [463, 122] on li "A210" at bounding box center [569, 123] width 263 height 20
click at [456, 247] on div "Add Tags" at bounding box center [578, 232] width 263 height 31
type input "A210"
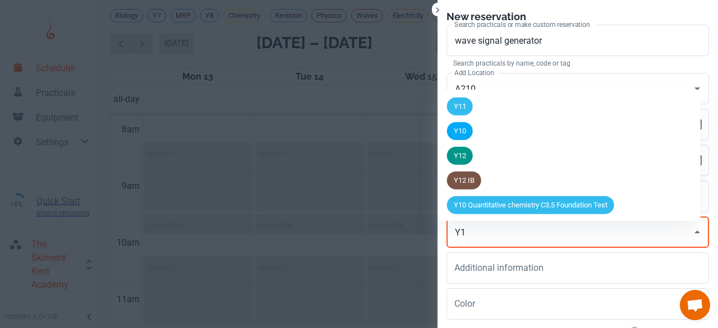
type input "Y11"
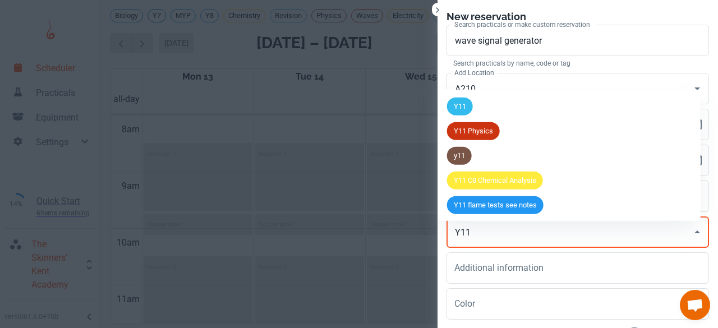
click at [468, 132] on div "Y11 Physics" at bounding box center [473, 131] width 53 height 18
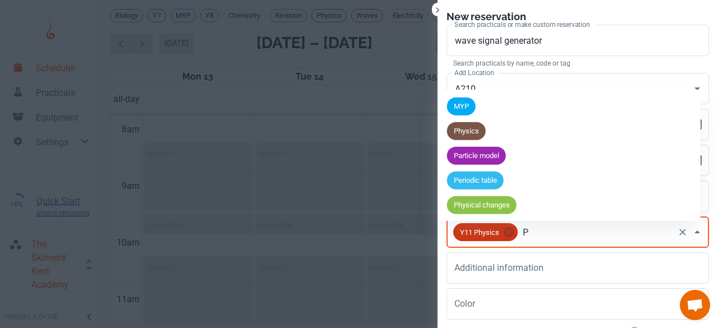
type input "P6"
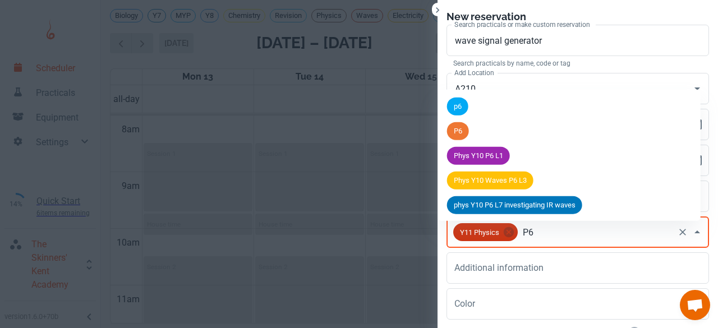
click at [468, 132] on li "P6" at bounding box center [569, 131] width 263 height 25
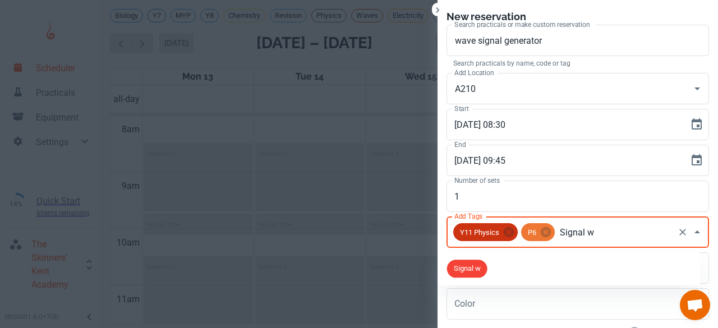
type input "Signal"
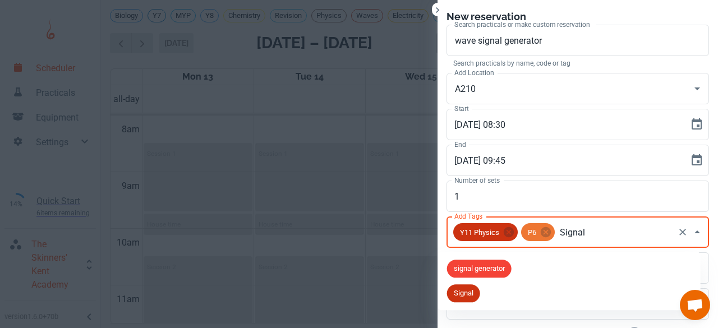
click at [475, 265] on span "signal generator" at bounding box center [479, 269] width 65 height 11
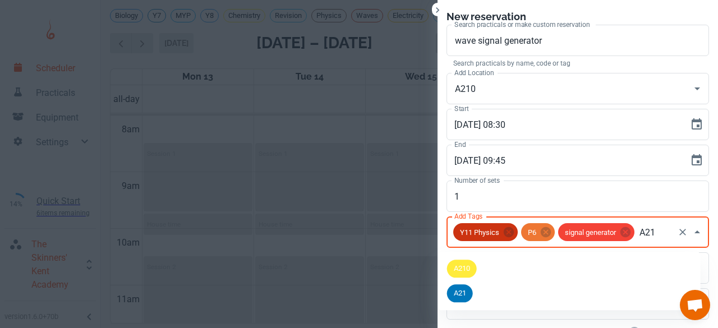
type input "A210"
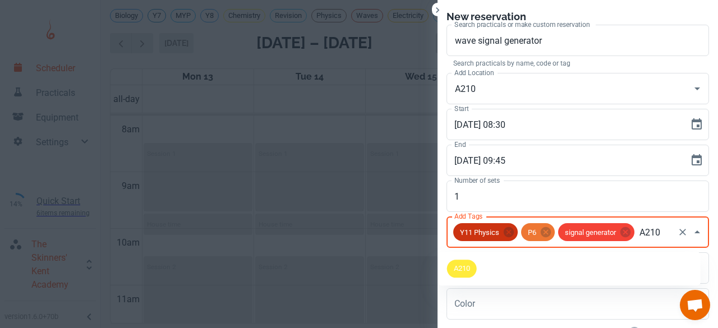
click at [475, 265] on span "A210" at bounding box center [462, 269] width 30 height 11
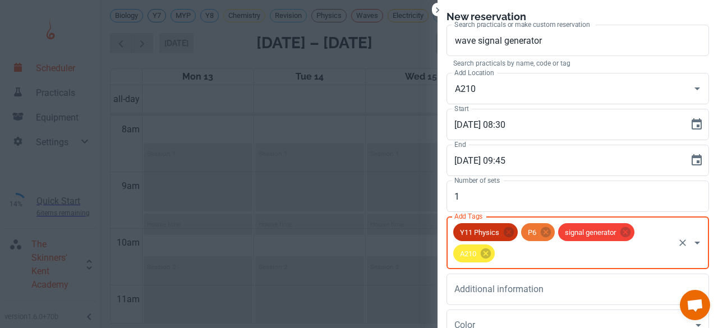
scroll to position [103, 0]
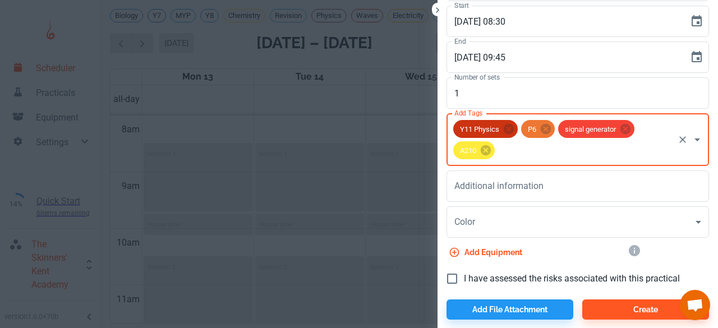
click at [456, 270] on label "I have assessed the risks associated with this practical" at bounding box center [560, 279] width 240 height 24
click at [456, 270] on input "I have assessed the risks associated with this practical" at bounding box center [452, 279] width 24 height 24
checkbox input "true"
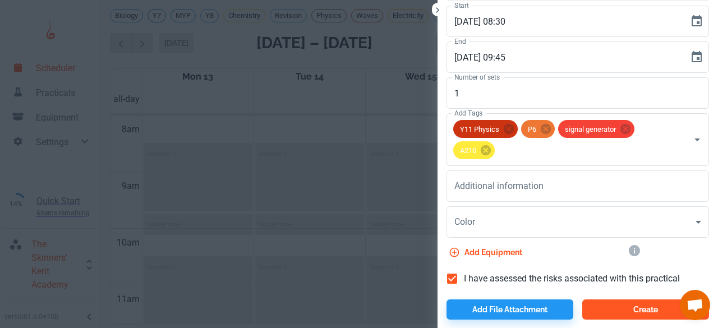
click at [637, 311] on button "Create" at bounding box center [645, 310] width 127 height 20
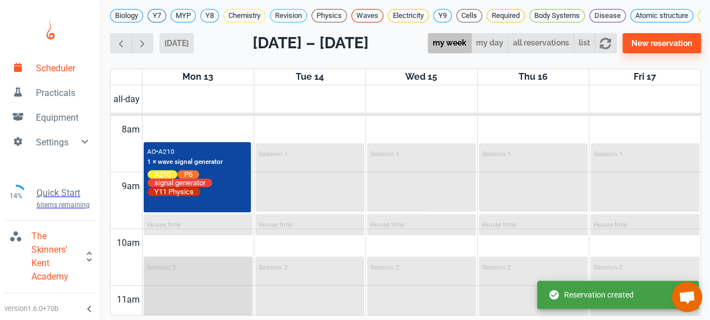
click at [218, 289] on div "Session 2" at bounding box center [198, 291] width 107 height 66
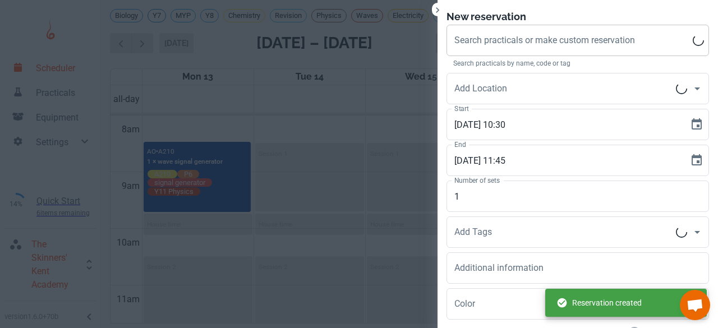
click at [481, 43] on div "Search practicals or make custom reservation Search practicals or make custom r…" at bounding box center [578, 40] width 263 height 31
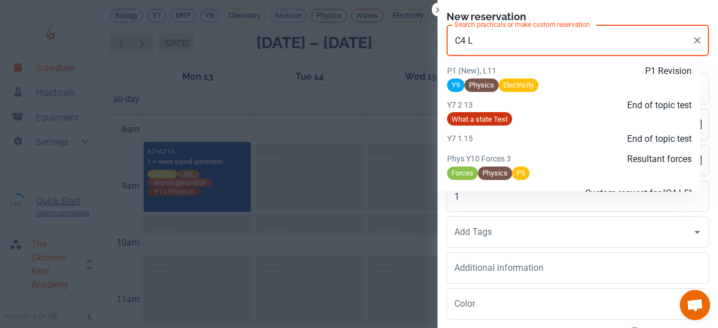
scroll to position [1441, 0]
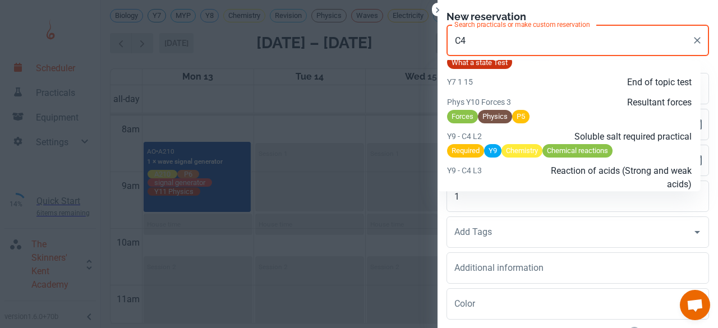
type input "C"
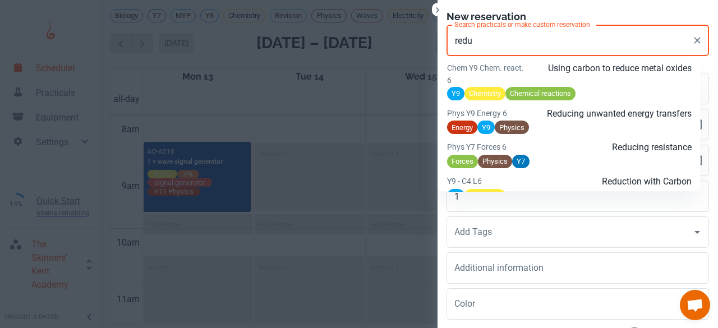
scroll to position [3870, 0]
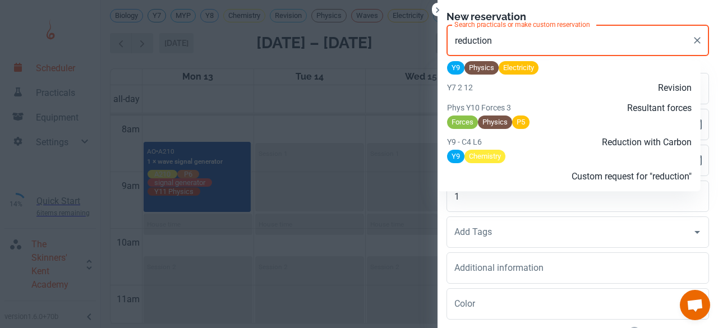
click at [516, 163] on div "Y9 Chemistry" at bounding box center [569, 156] width 245 height 14
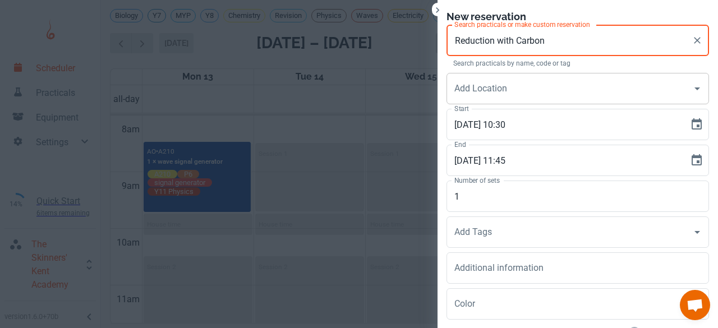
type input "Reduction with Carbon"
click at [481, 94] on input "Add Location" at bounding box center [570, 88] width 236 height 21
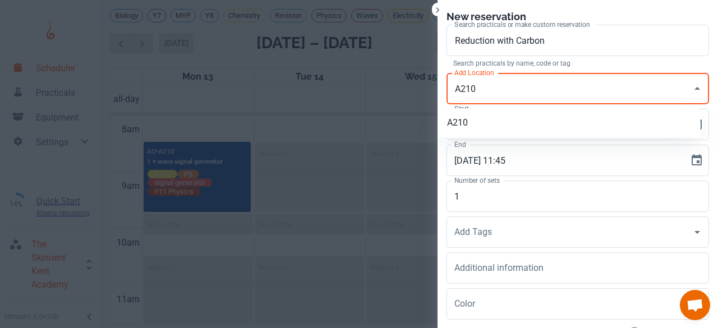
click at [468, 113] on li "A210" at bounding box center [569, 123] width 263 height 20
type input "A210"
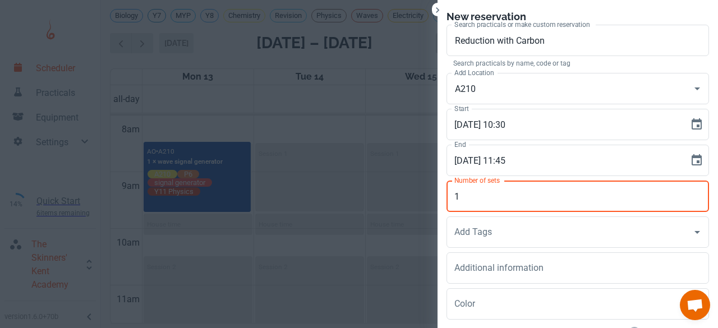
click at [468, 197] on input "1" at bounding box center [578, 196] width 263 height 31
type input "16"
click at [462, 231] on div "Add Tags Add Tags" at bounding box center [578, 232] width 263 height 31
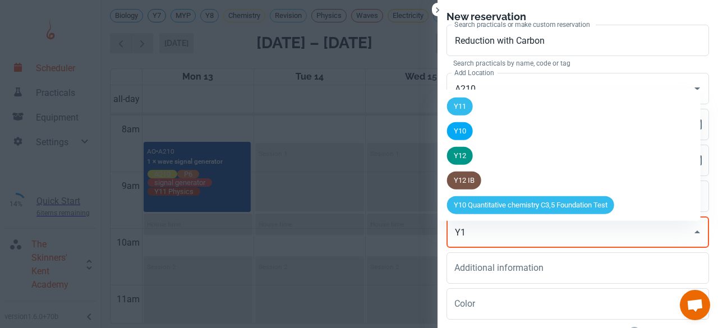
type input "Y10"
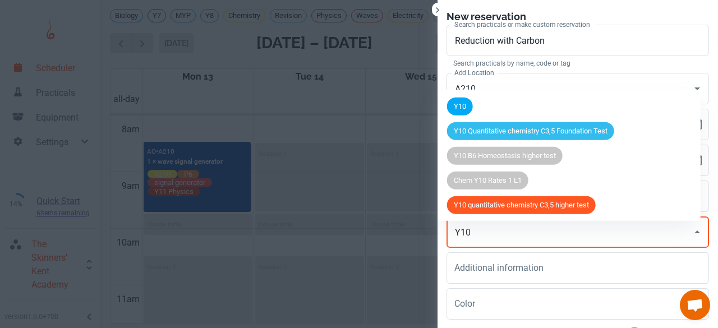
click at [461, 101] on span "Y10" at bounding box center [460, 106] width 26 height 11
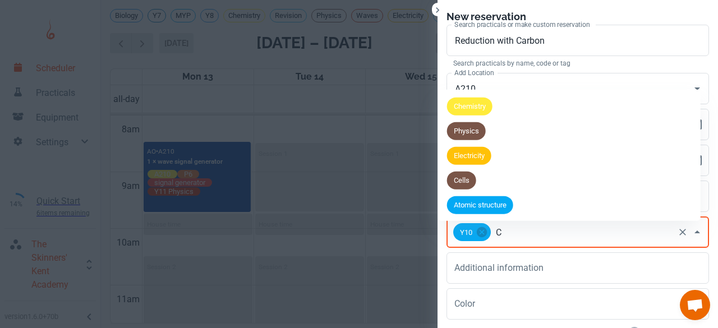
type input "C4"
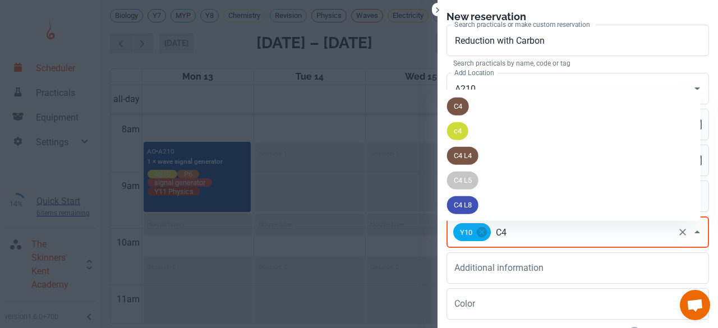
click at [461, 101] on span "C4" at bounding box center [458, 106] width 22 height 11
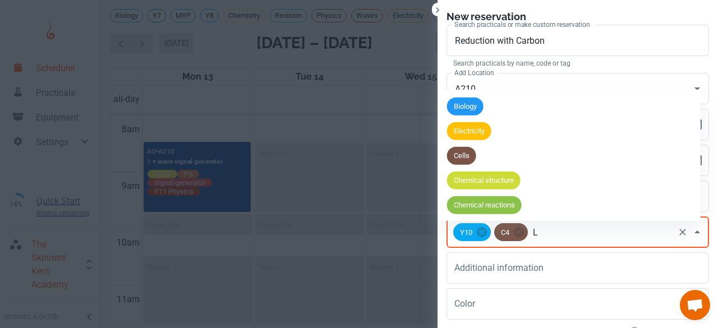
type input "L5"
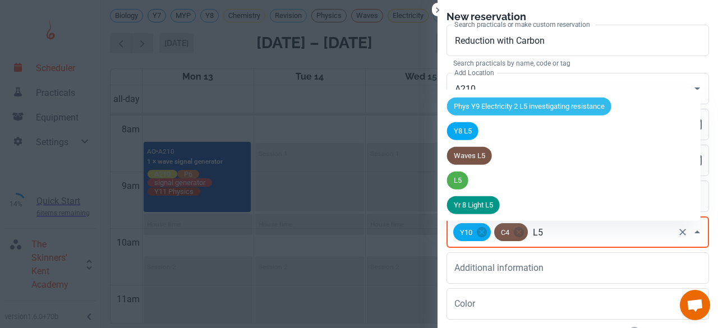
click at [463, 175] on span "L5" at bounding box center [457, 180] width 21 height 11
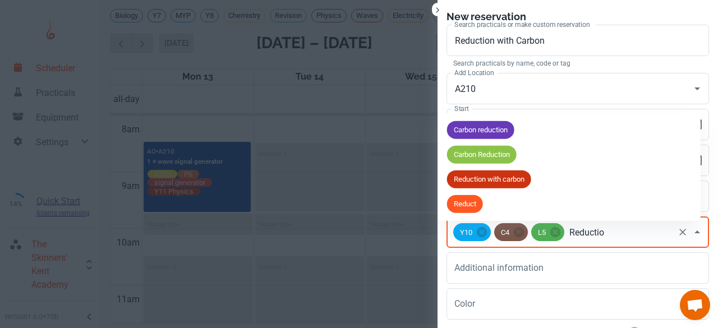
type input "Reduction"
click at [468, 157] on div "Carbon Reduction" at bounding box center [482, 155] width 70 height 18
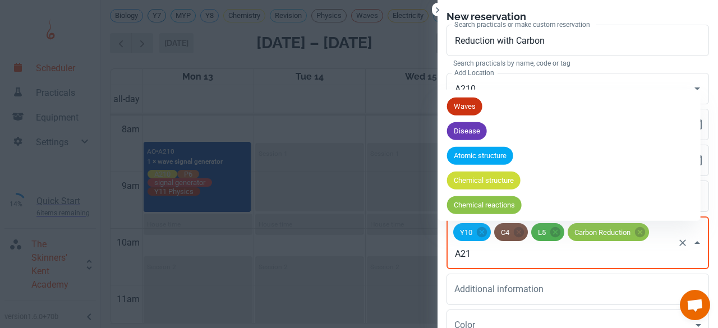
type input "A210"
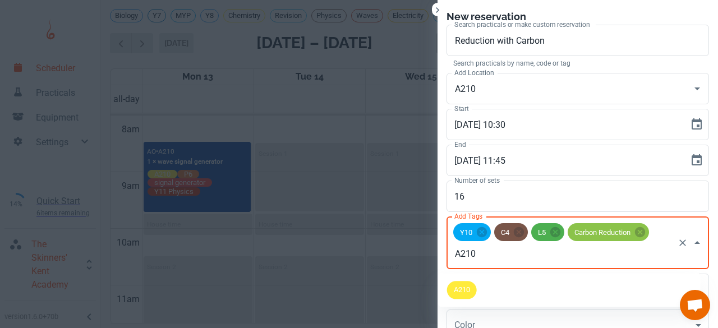
click at [474, 289] on span "A210" at bounding box center [462, 290] width 30 height 11
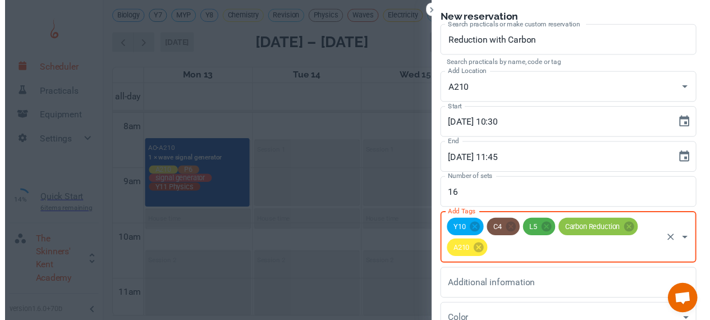
scroll to position [103, 0]
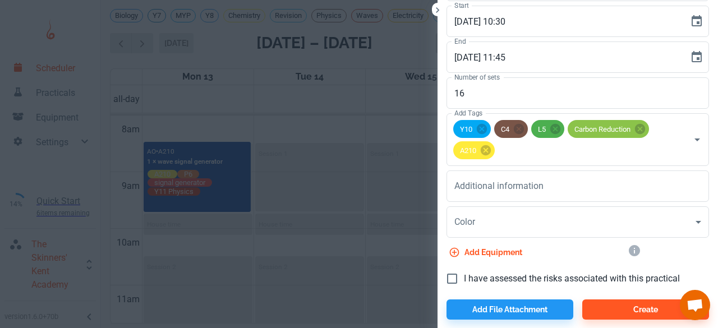
click at [468, 287] on label "I have assessed the risks associated with this practical" at bounding box center [560, 279] width 240 height 24
click at [464, 287] on input "I have assessed the risks associated with this practical" at bounding box center [452, 279] width 24 height 24
checkbox input "true"
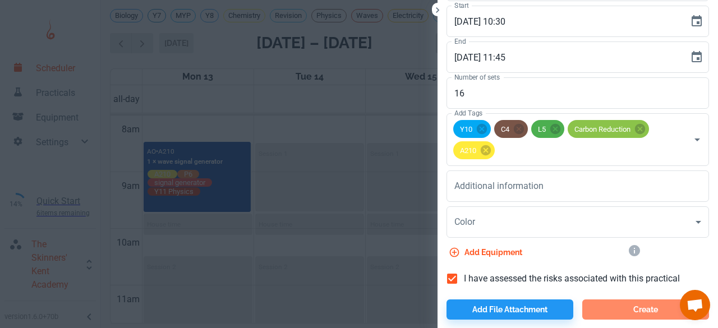
click at [609, 311] on button "Create" at bounding box center [645, 310] width 127 height 20
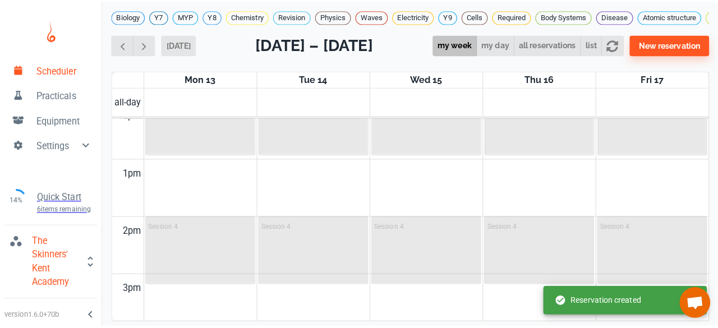
scroll to position [697, 0]
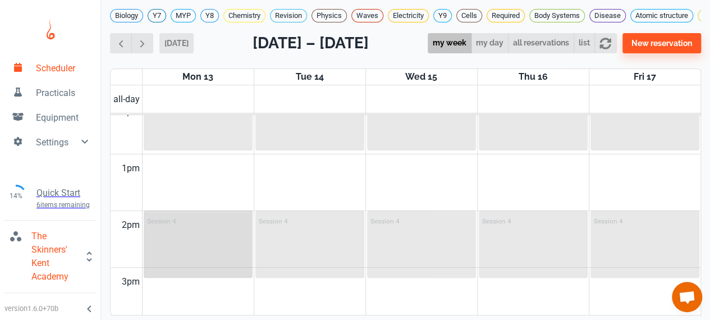
click at [213, 245] on div "Session 4" at bounding box center [198, 244] width 107 height 65
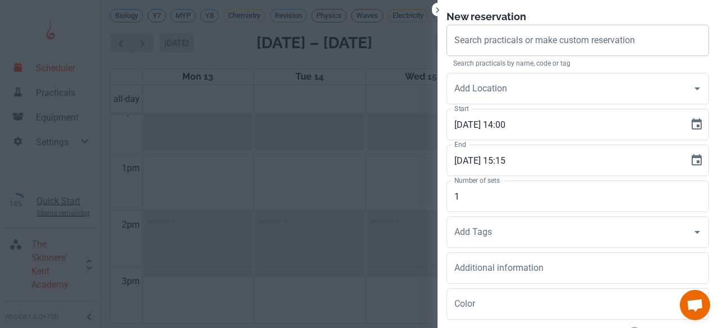
click at [452, 50] on input "Search practicals or make custom reservation" at bounding box center [578, 40] width 252 height 21
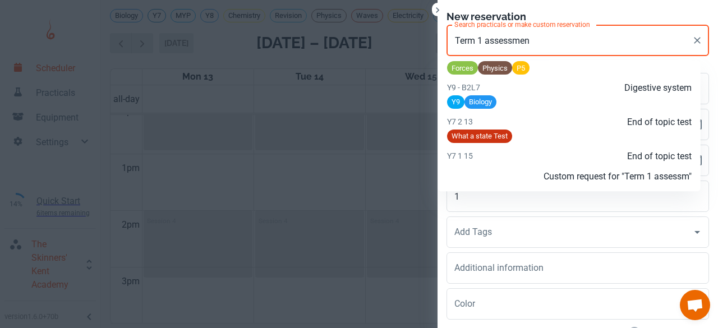
scroll to position [1506, 0]
click at [511, 170] on div at bounding box center [487, 176] width 81 height 13
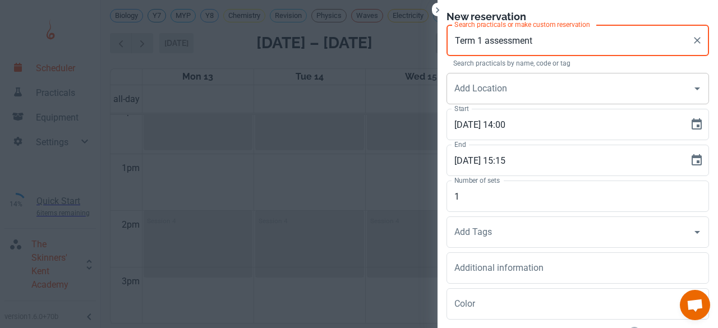
click at [488, 100] on div "Add Location" at bounding box center [578, 88] width 263 height 31
type input "Term 1 assessment"
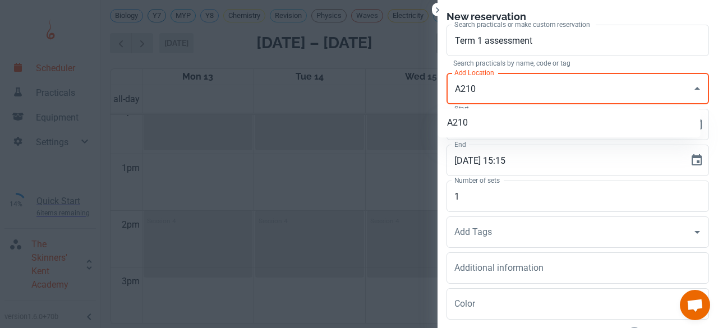
click at [477, 117] on li "A210" at bounding box center [569, 123] width 263 height 20
type input "A210"
click at [465, 195] on input "1" at bounding box center [578, 196] width 263 height 31
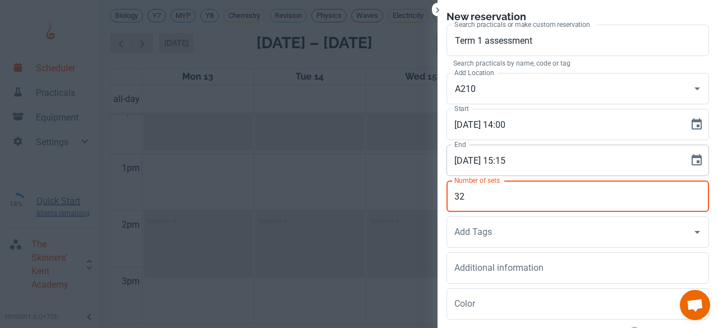
type input "3"
type input "26"
click at [462, 231] on div "Add Tags Add Tags" at bounding box center [578, 232] width 263 height 31
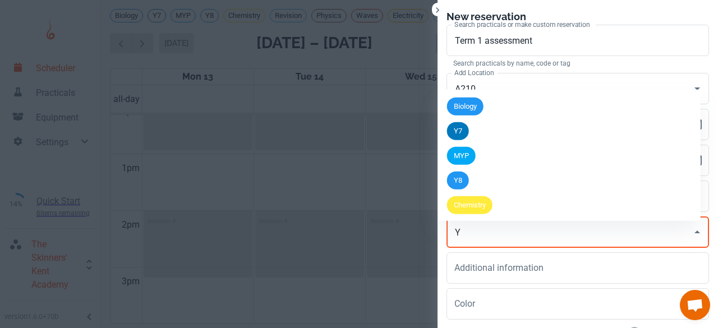
type input "Y8"
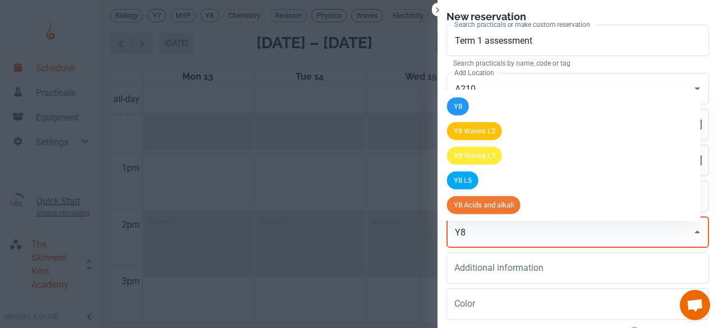
click at [454, 104] on span "Y8" at bounding box center [458, 106] width 22 height 11
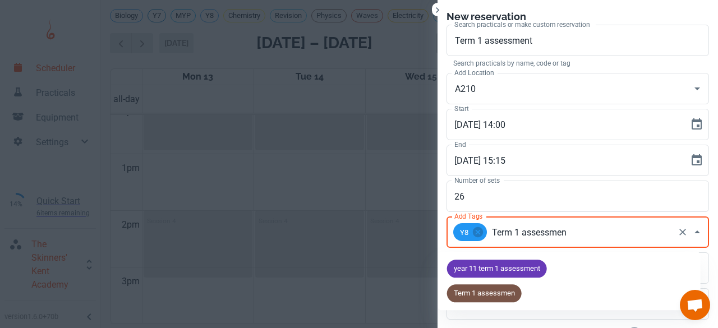
type input "Term 1 assessment"
click at [462, 291] on span "Term 1 assessment" at bounding box center [485, 293] width 77 height 11
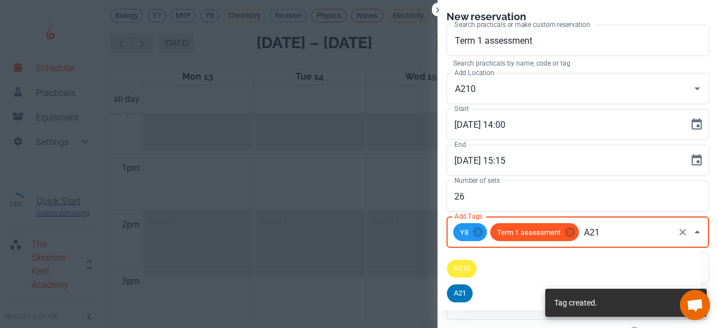
type input "A210"
click at [461, 264] on span "A210" at bounding box center [462, 269] width 30 height 11
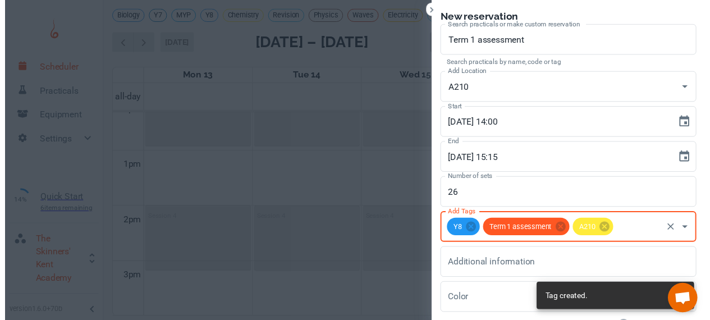
scroll to position [82, 0]
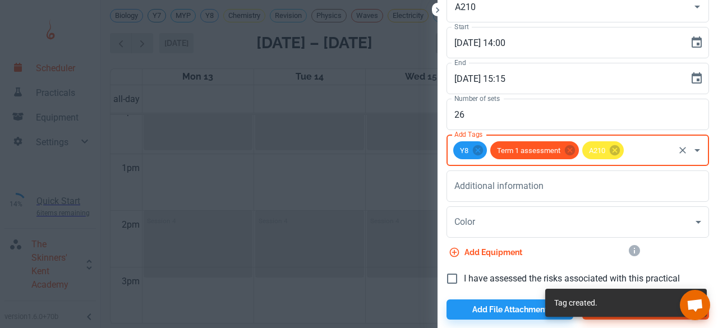
click at [443, 279] on input "I have assessed the risks associated with this practical" at bounding box center [452, 279] width 24 height 24
checkbox input "true"
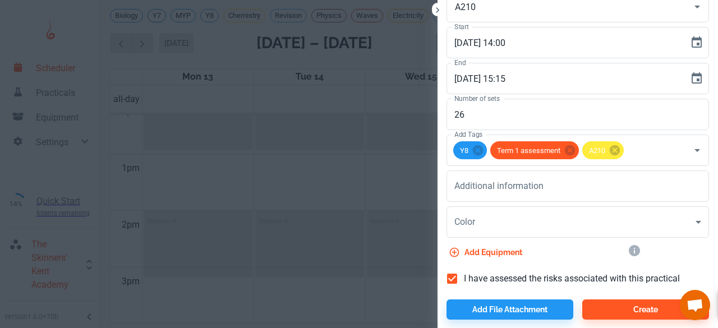
click at [438, 255] on div "Add equipment" at bounding box center [528, 250] width 181 height 25
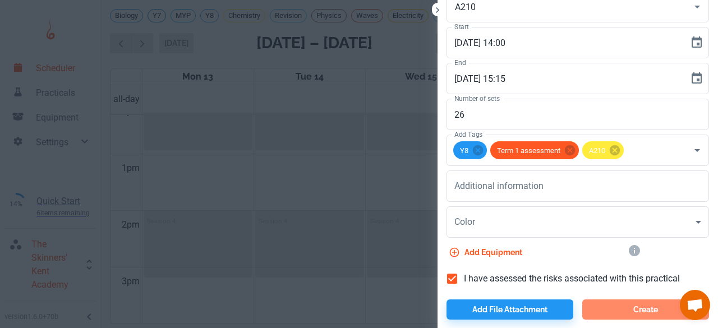
click at [638, 314] on button "Create" at bounding box center [645, 310] width 127 height 20
